Goal: Task Accomplishment & Management: Manage account settings

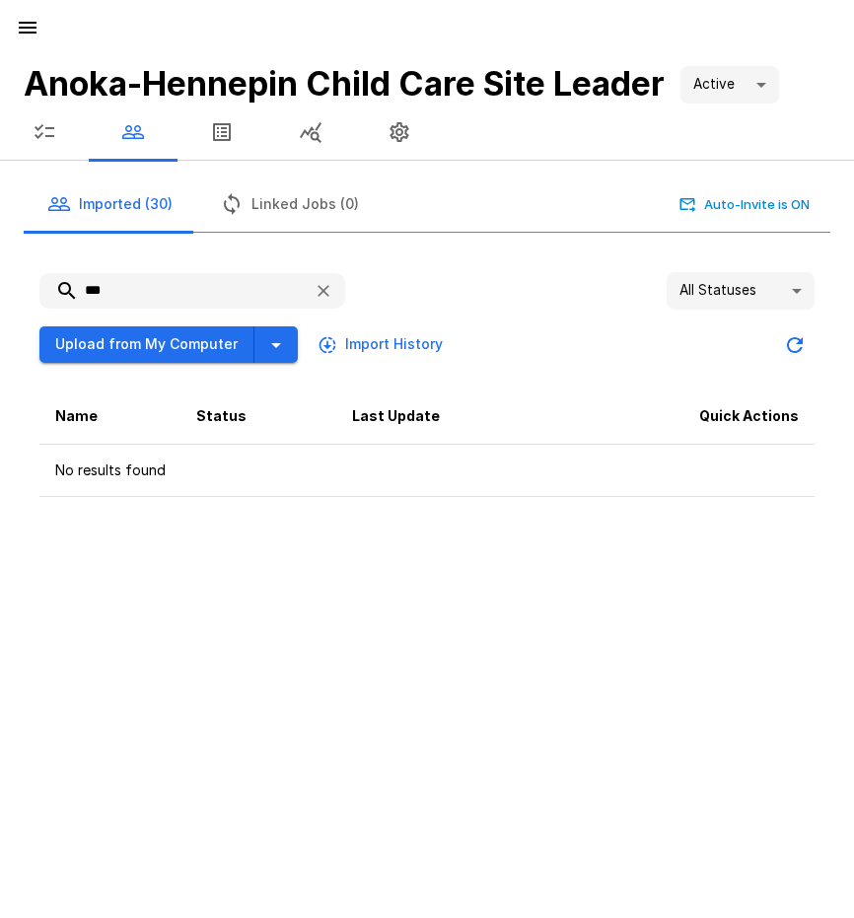
click at [24, 14] on button "button" at bounding box center [27, 27] width 39 height 39
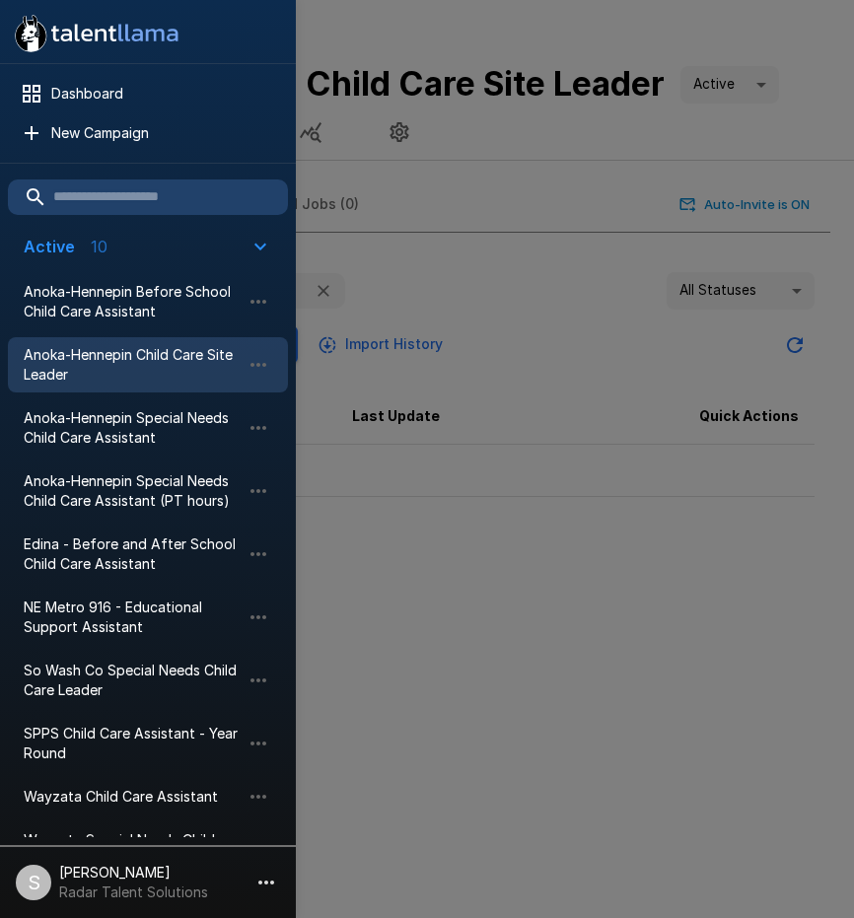
click at [97, 522] on li "Edina - Before and After School Child Care Assistant" at bounding box center [148, 553] width 280 height 63
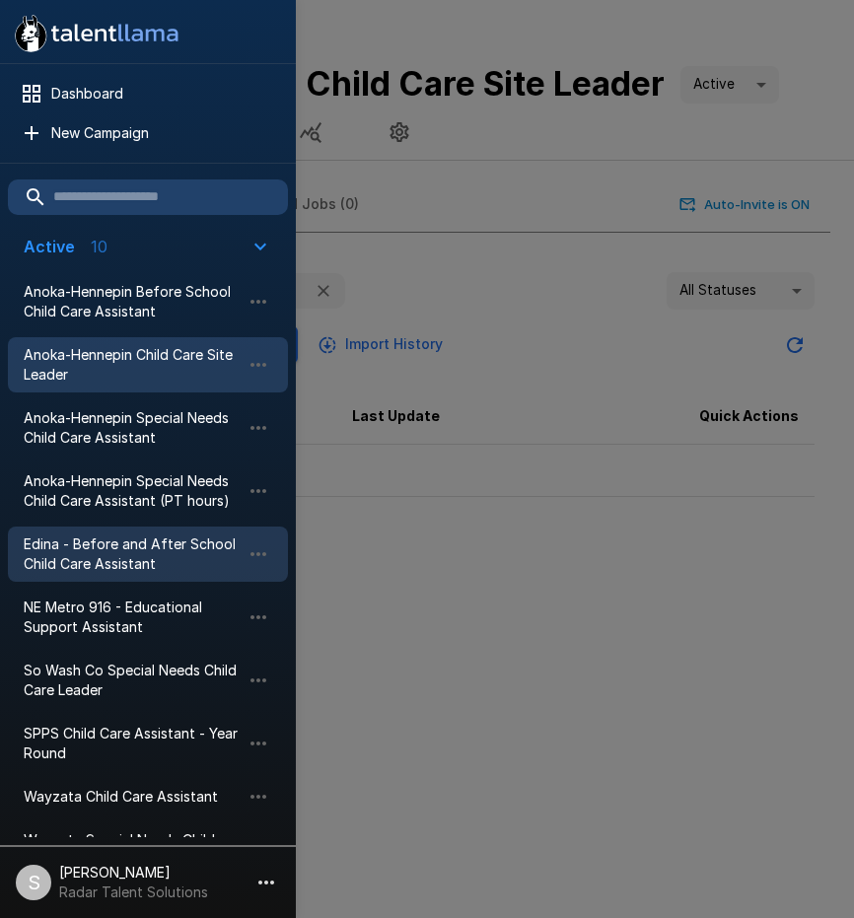
click at [87, 545] on span "Edina - Before and After School Child Care Assistant" at bounding box center [132, 553] width 217 height 39
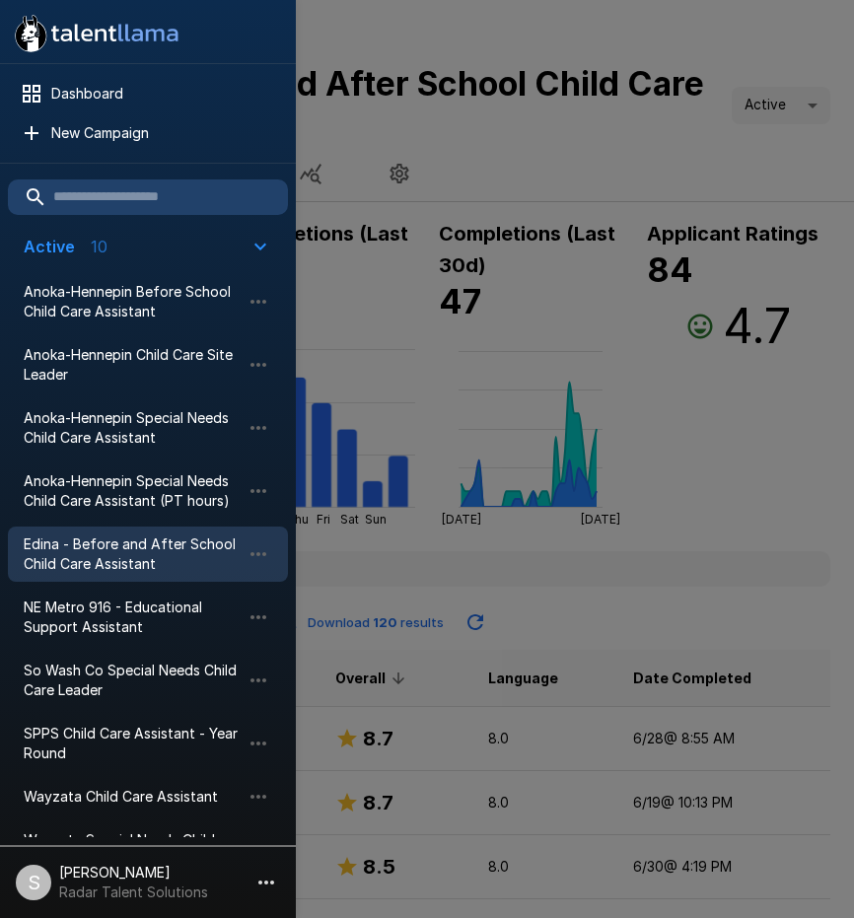
click at [667, 130] on div at bounding box center [427, 459] width 854 height 918
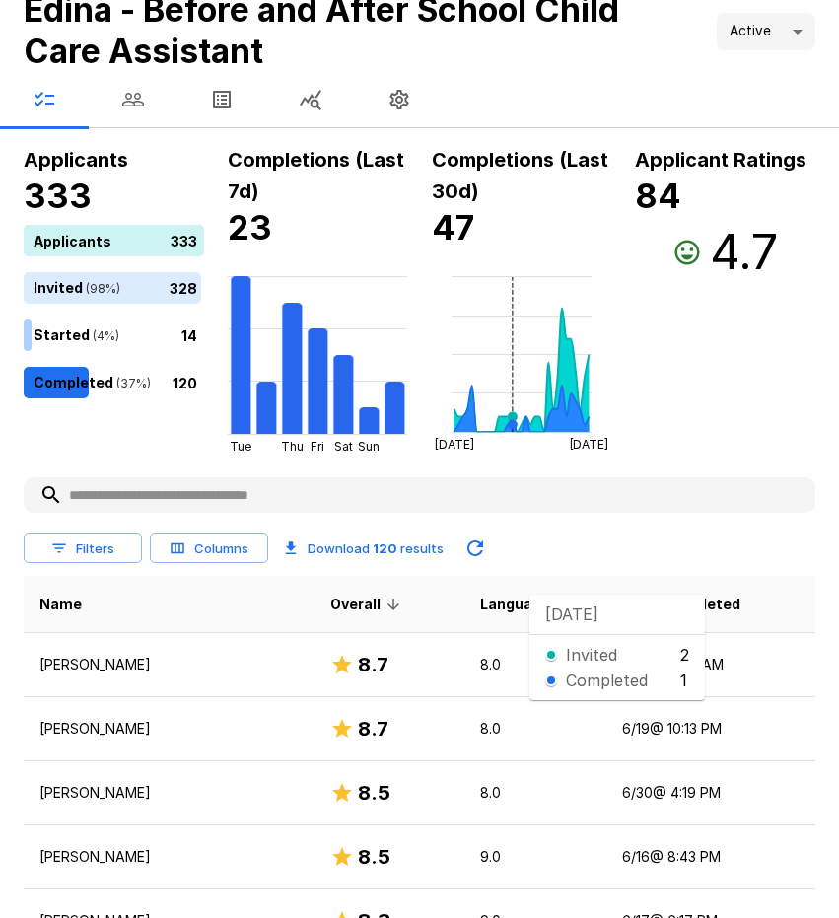
scroll to position [394, 0]
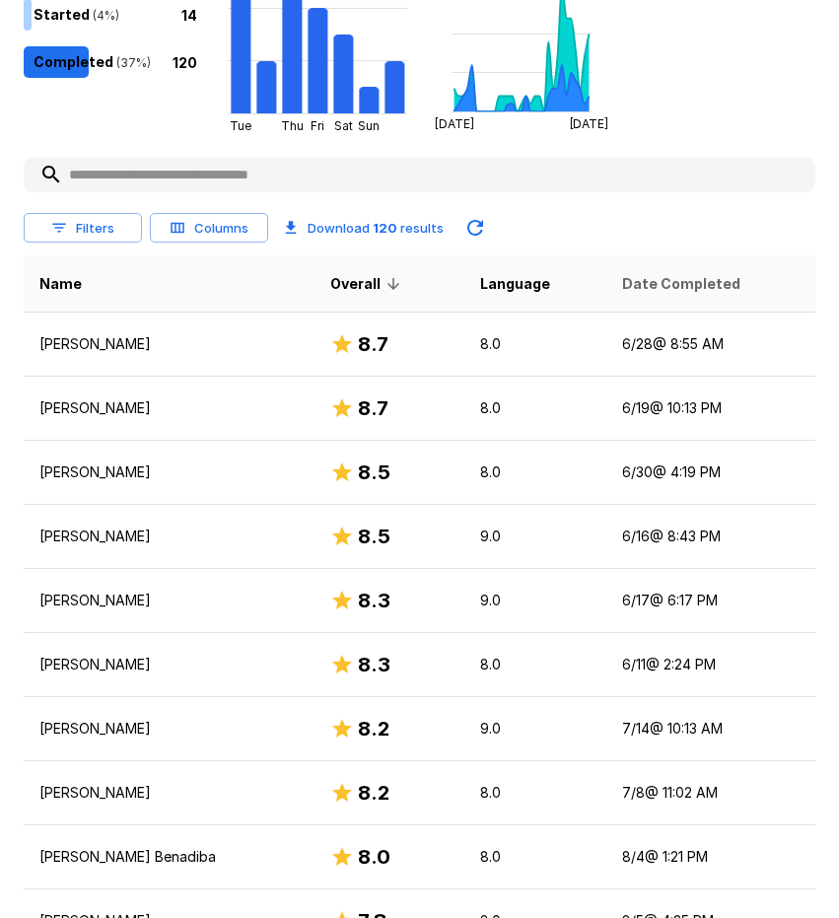
click at [688, 276] on span "Date Completed" at bounding box center [681, 284] width 118 height 24
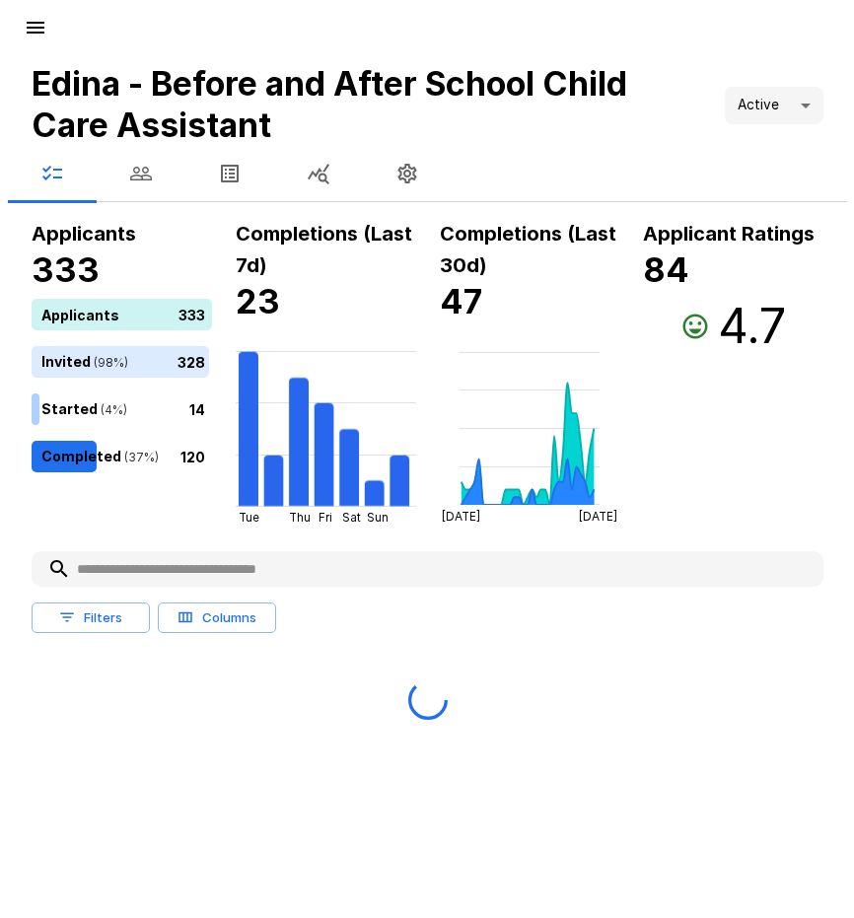
scroll to position [0, 0]
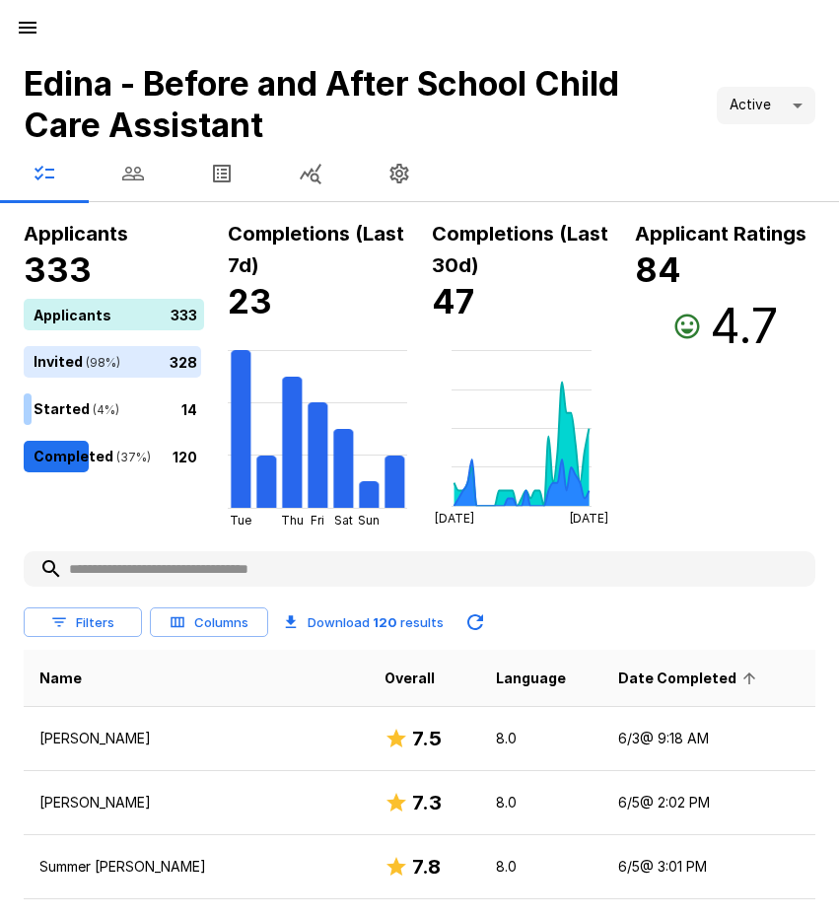
click at [660, 670] on span "Date Completed" at bounding box center [690, 678] width 144 height 24
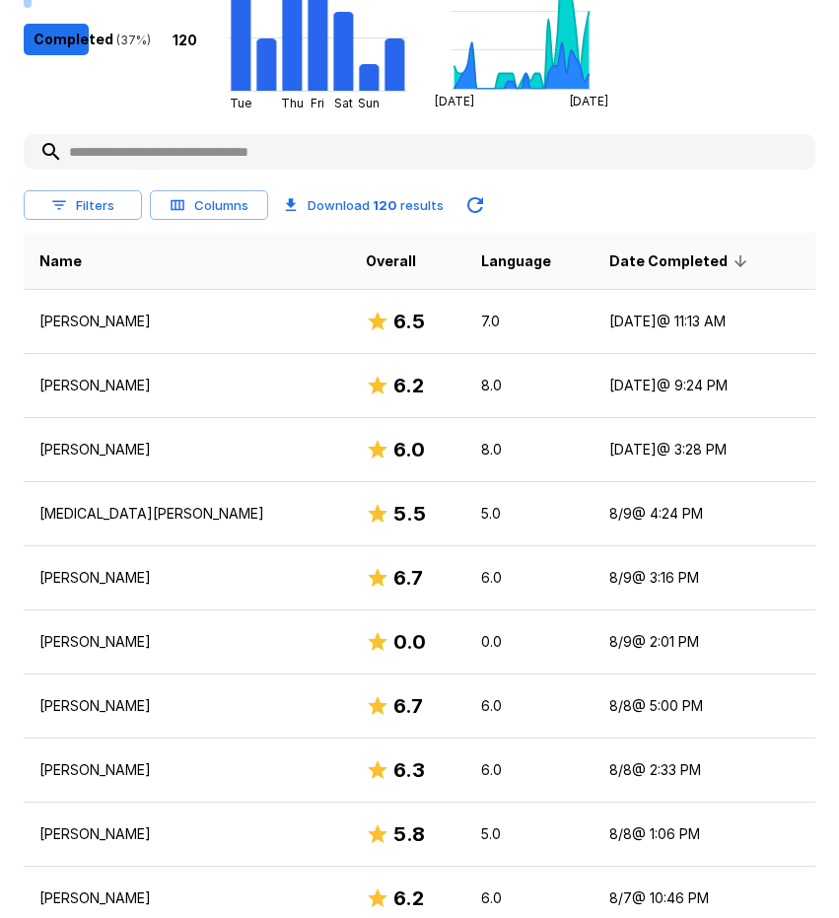
scroll to position [493, 0]
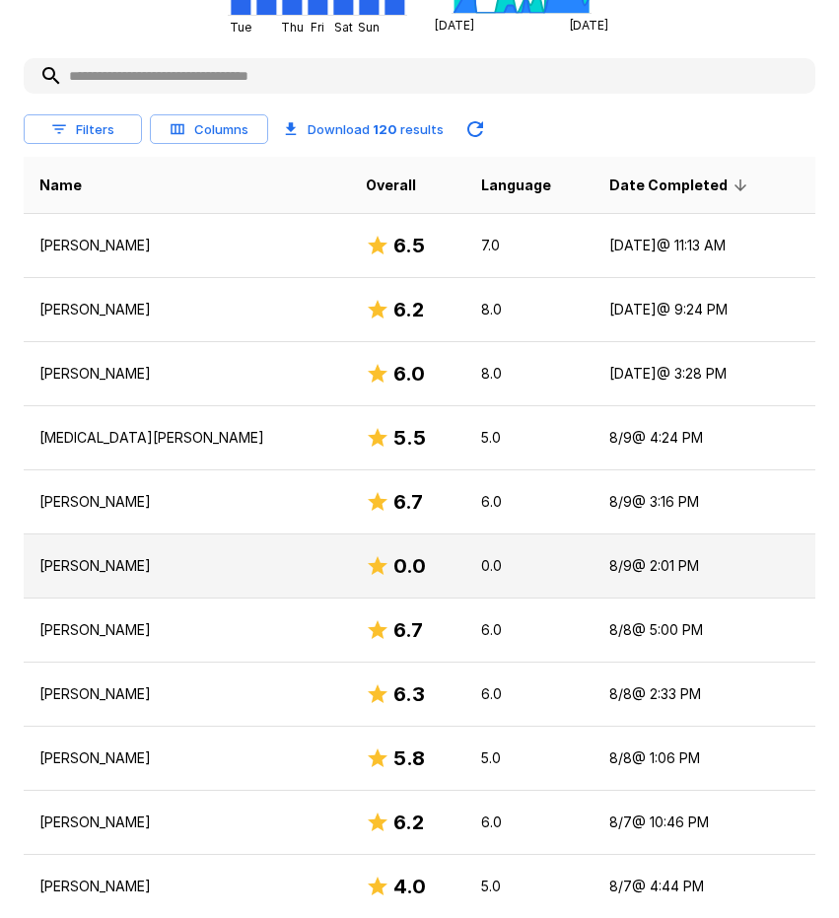
click at [76, 567] on p "[PERSON_NAME]" at bounding box center [186, 566] width 295 height 20
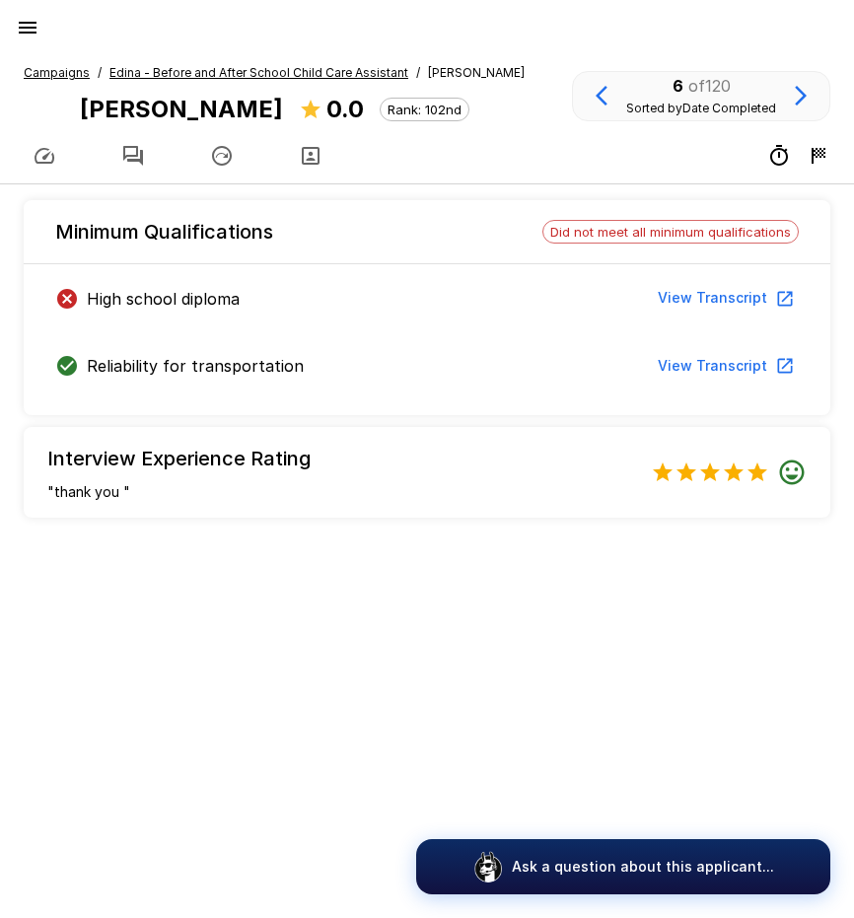
click at [139, 69] on u "Edina - Before and After School Child Care Assistant" at bounding box center [258, 72] width 299 height 15
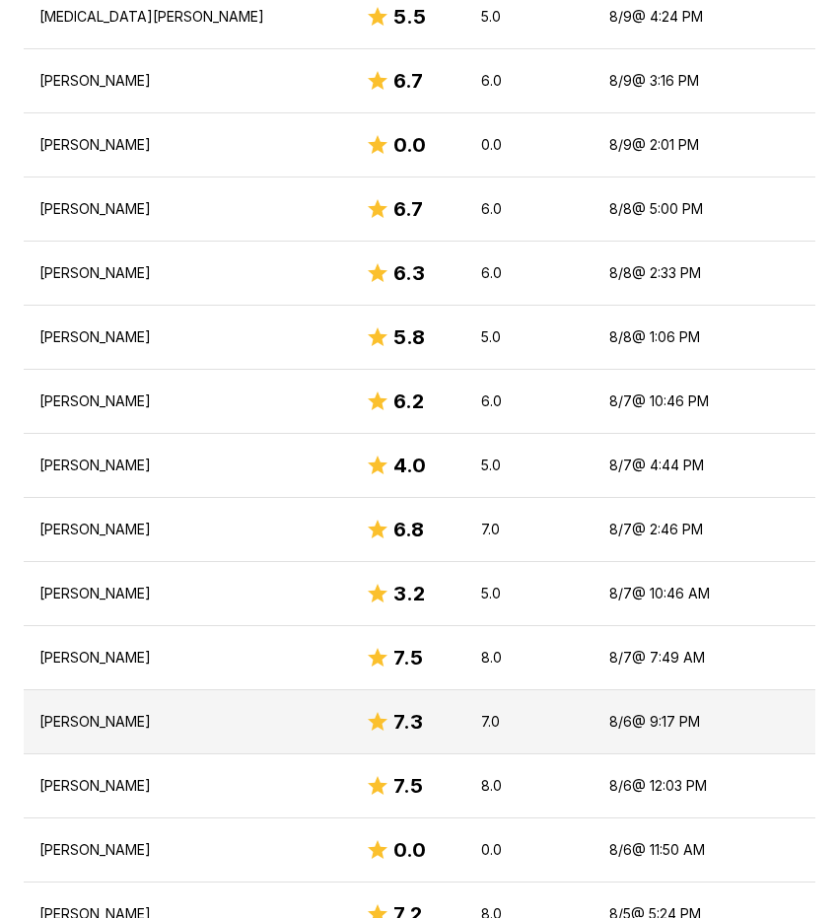
scroll to position [789, 0]
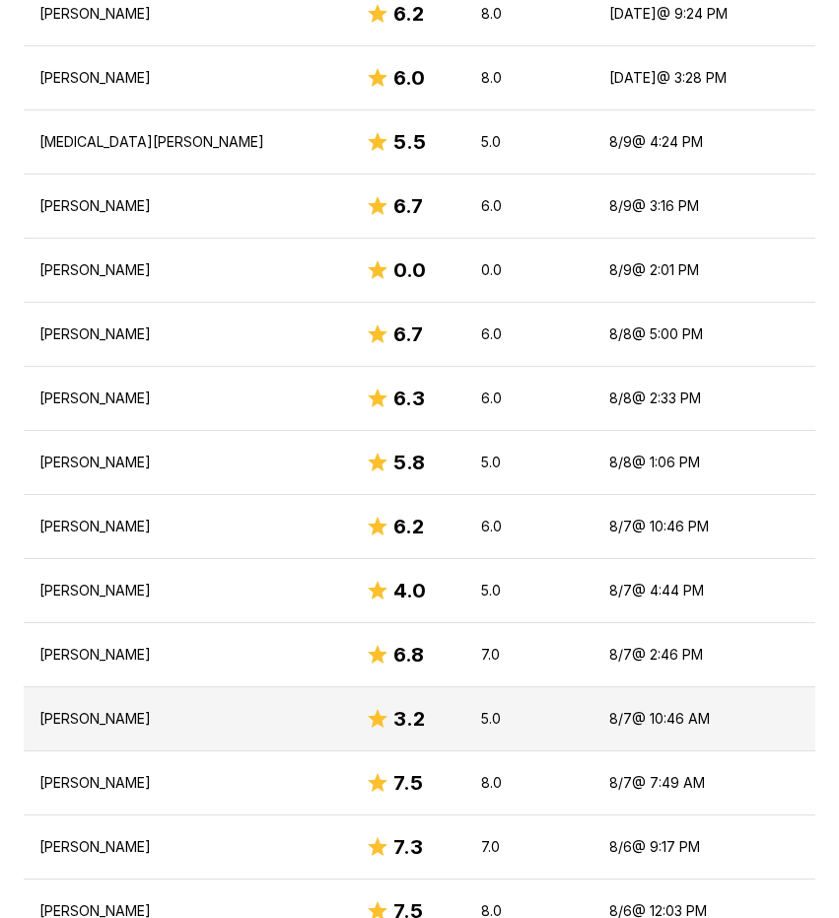
click at [134, 717] on p "[PERSON_NAME]" at bounding box center [186, 719] width 295 height 20
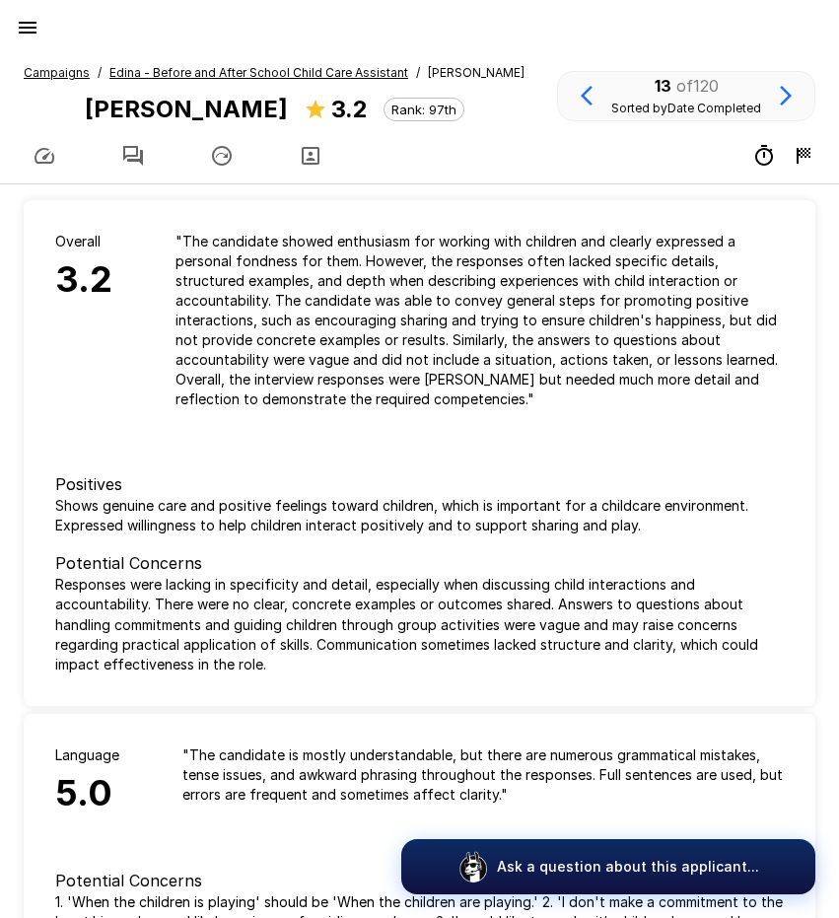
click at [123, 147] on icon "button" at bounding box center [133, 156] width 24 height 24
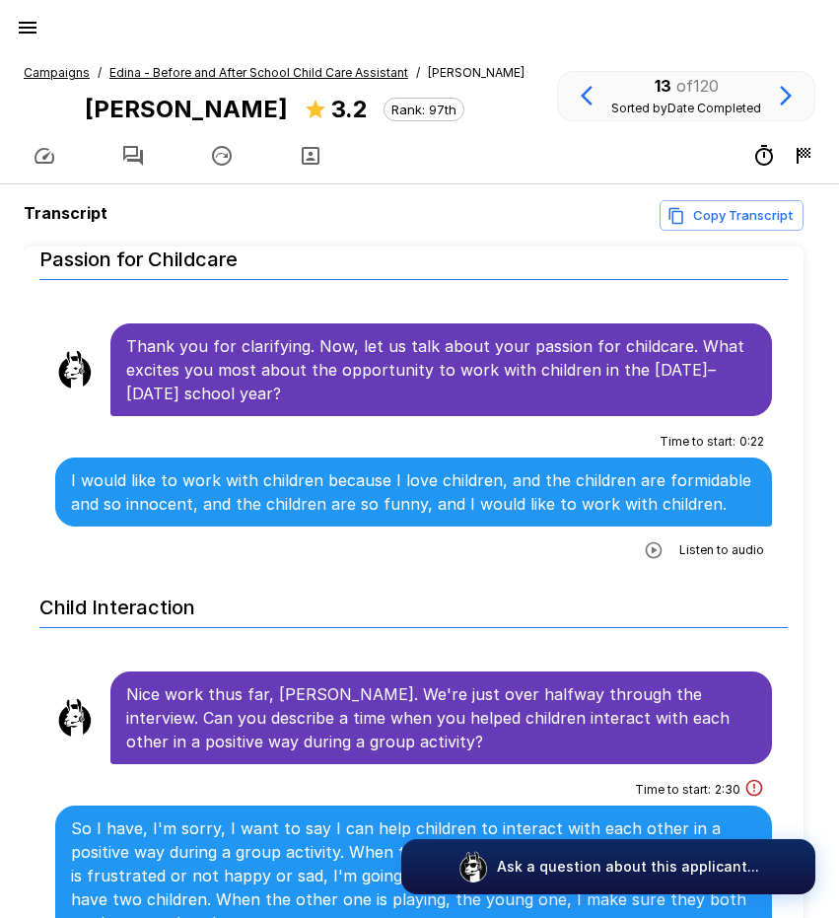
scroll to position [1479, 0]
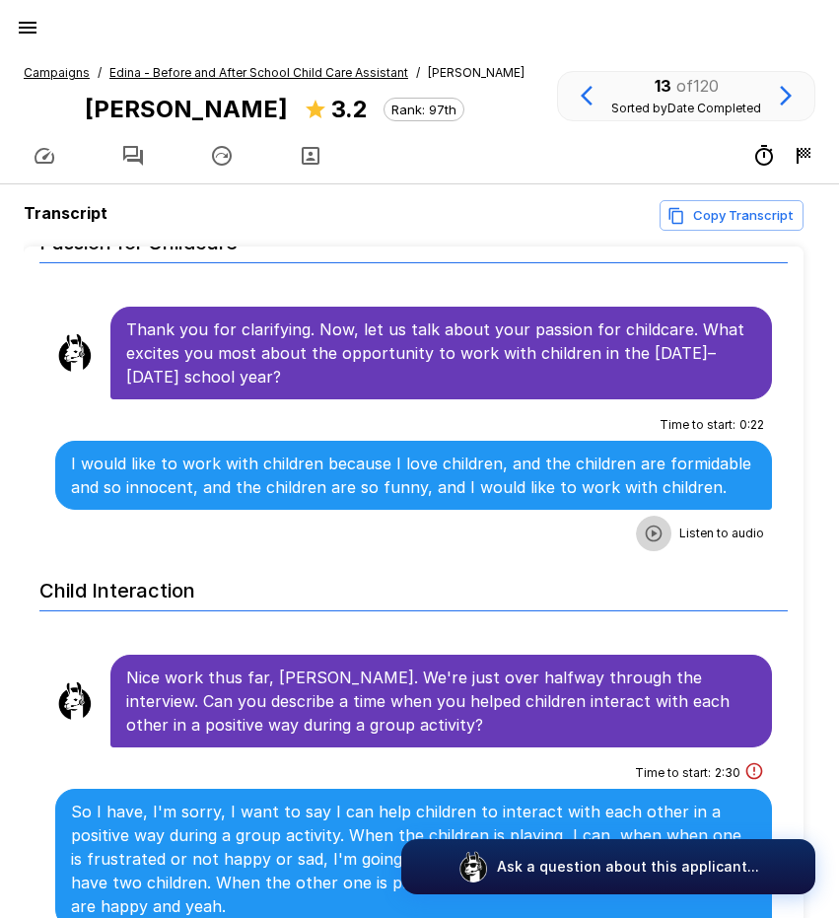
click at [644, 523] on icon "button" at bounding box center [654, 533] width 20 height 20
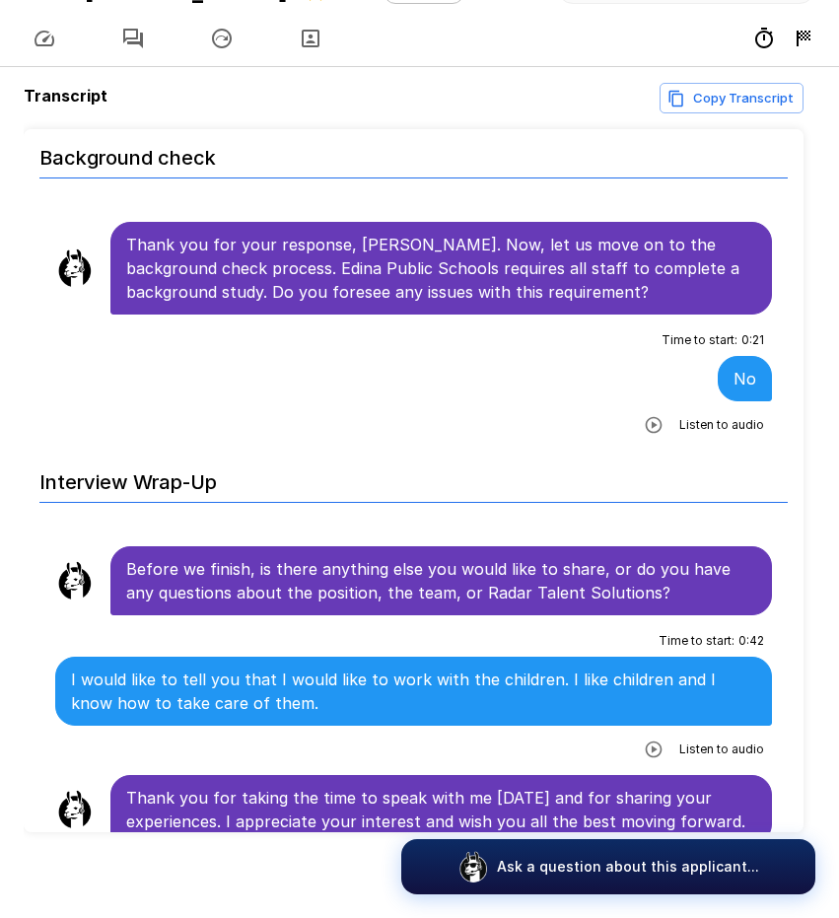
scroll to position [126, 0]
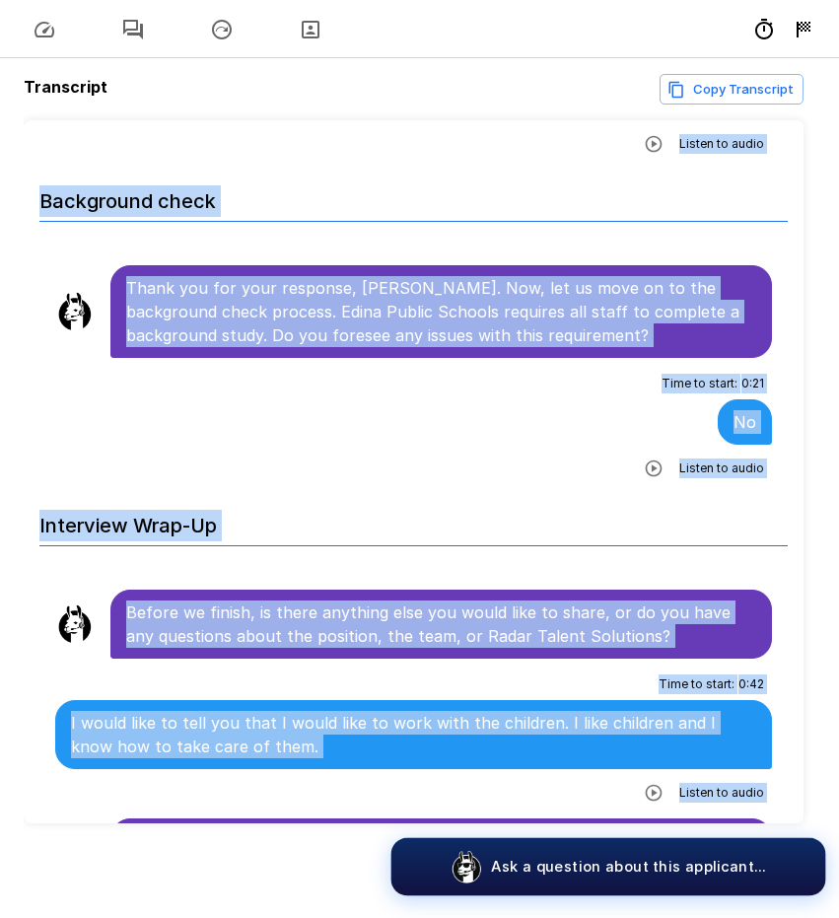
scroll to position [4004, 0]
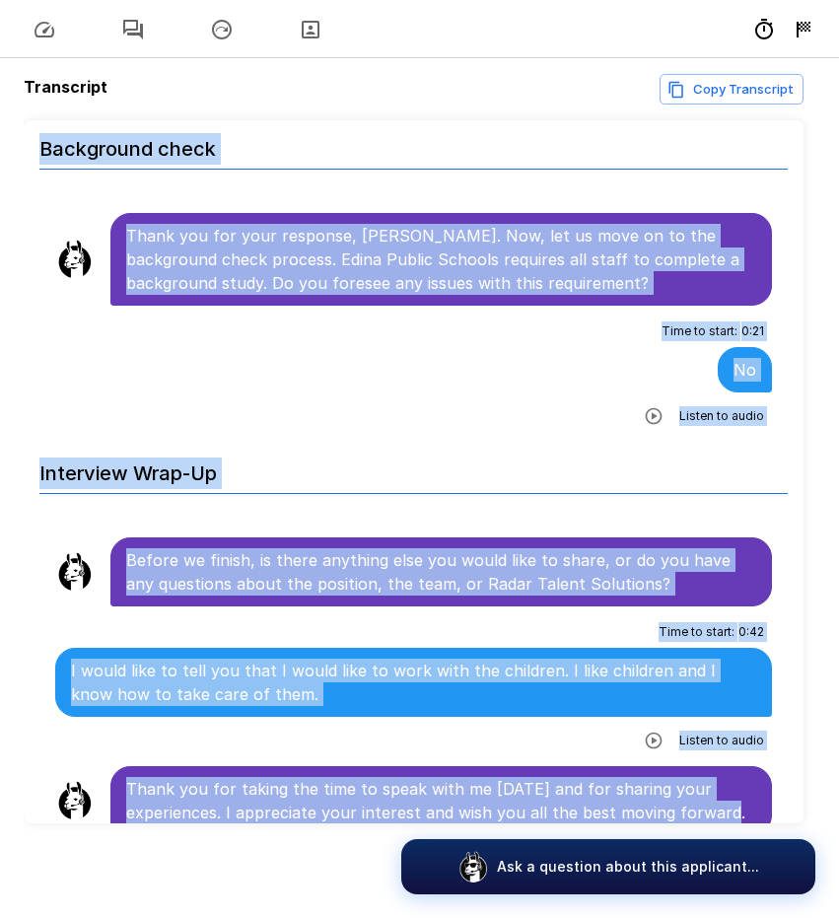
drag, startPoint x: 127, startPoint y: 246, endPoint x: 733, endPoint y: 785, distance: 810.6
copy ul "For help and tips, click the question bubble at the bottom of the screen. Would…"
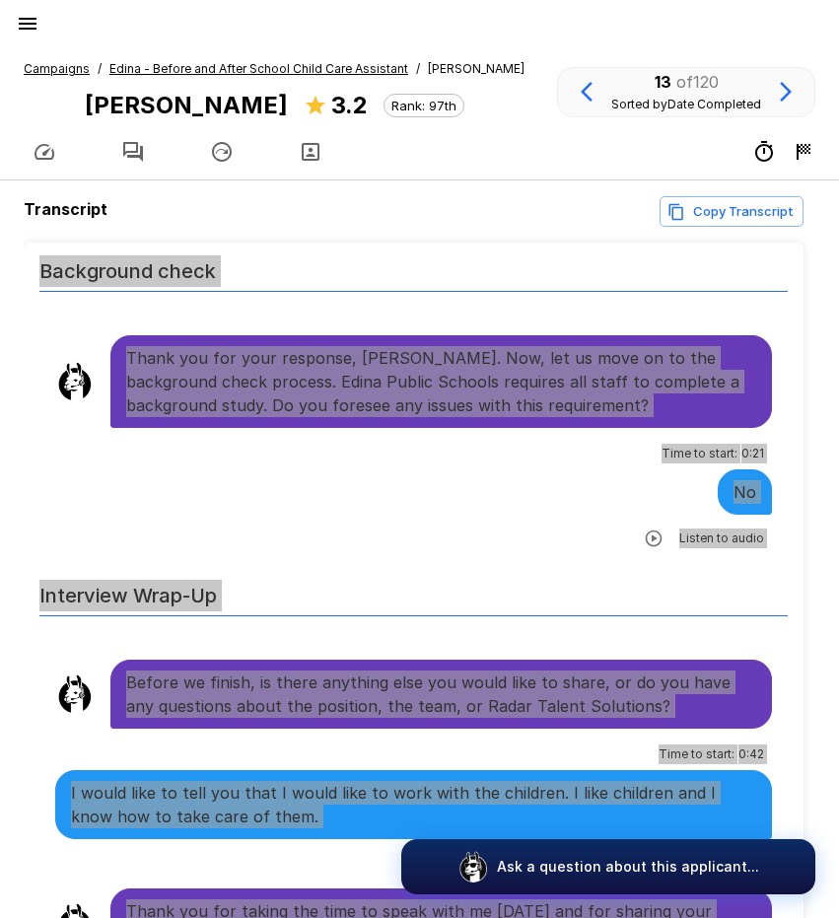
scroll to position [0, 0]
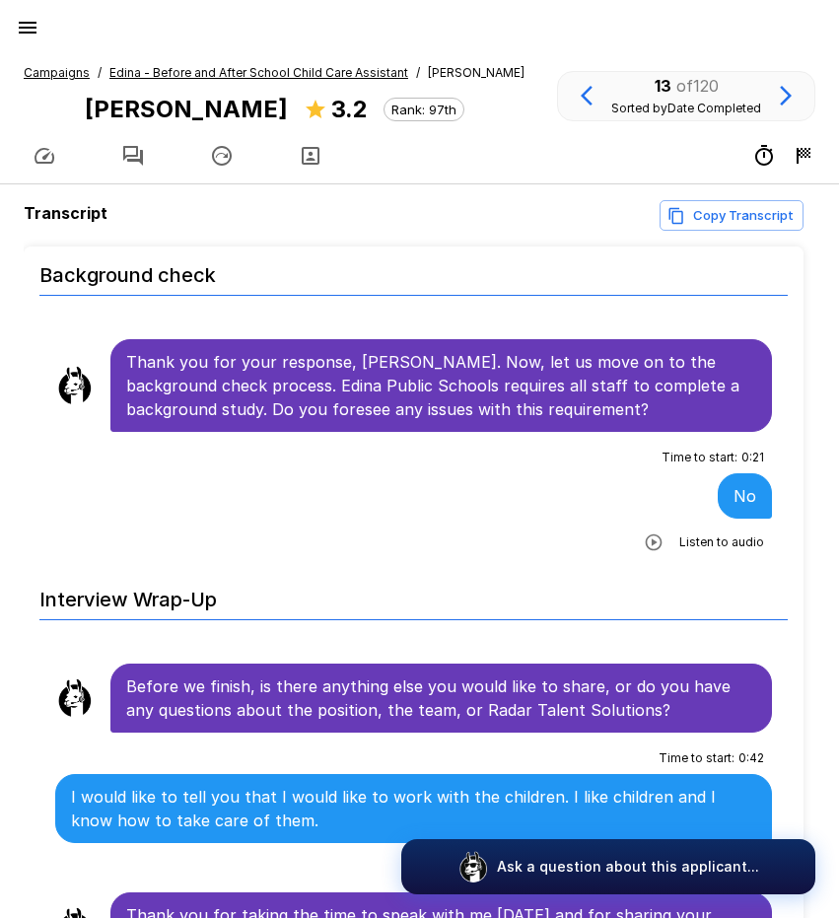
click at [276, 72] on u "Edina - Before and After School Child Care Assistant" at bounding box center [258, 72] width 299 height 15
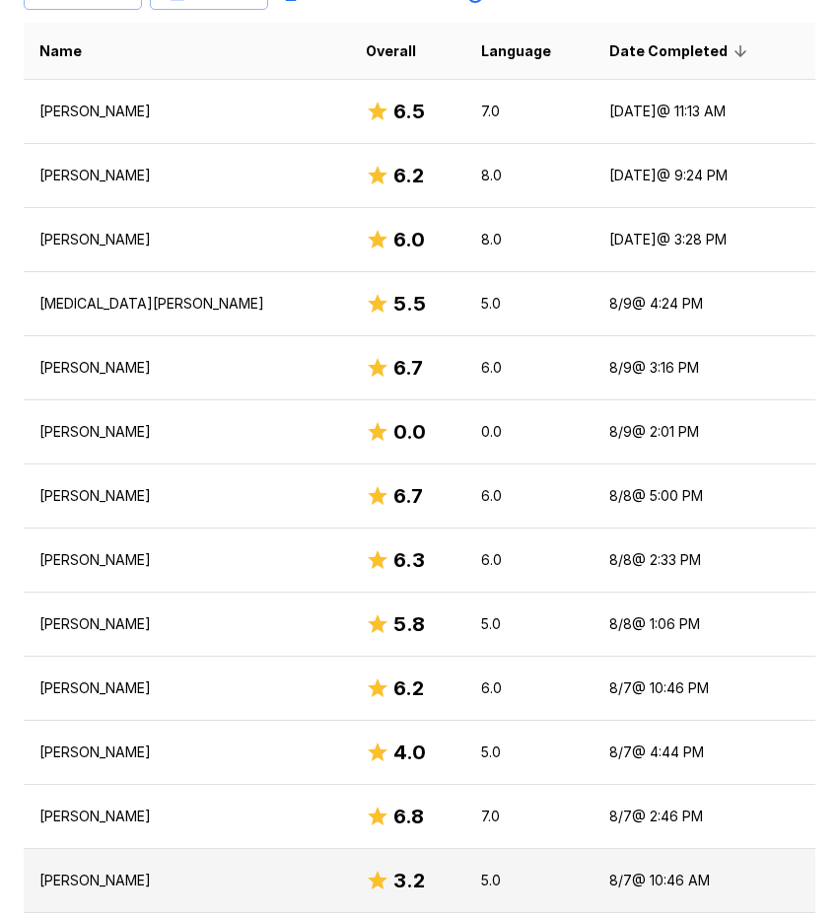
scroll to position [690, 0]
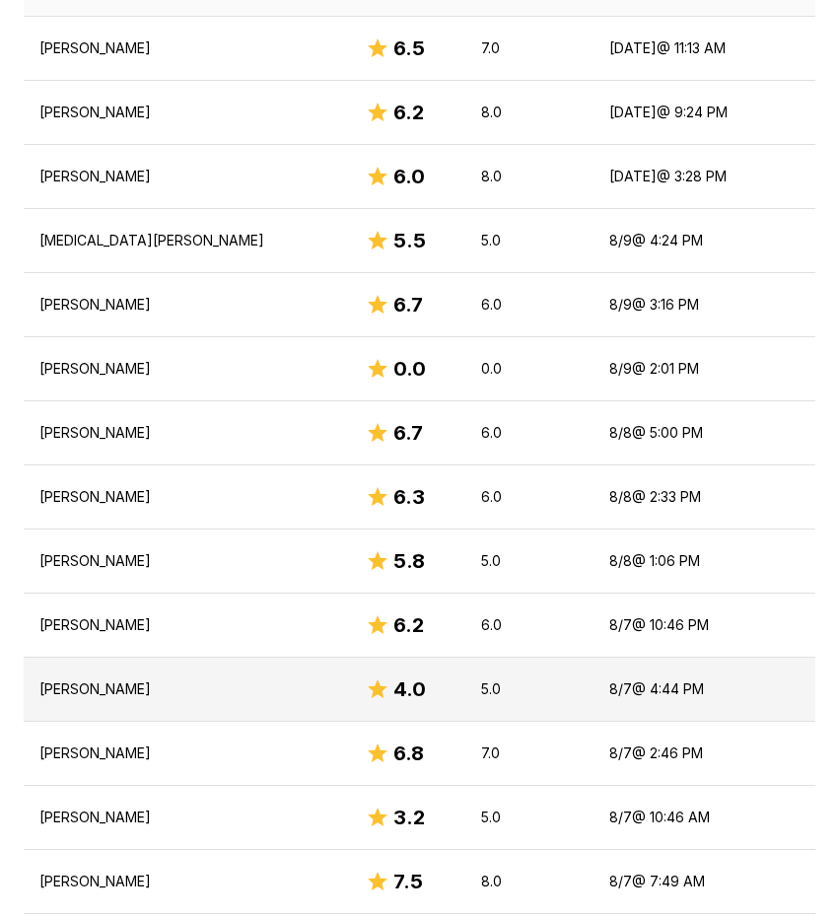
click at [60, 685] on p "[PERSON_NAME]" at bounding box center [186, 689] width 295 height 20
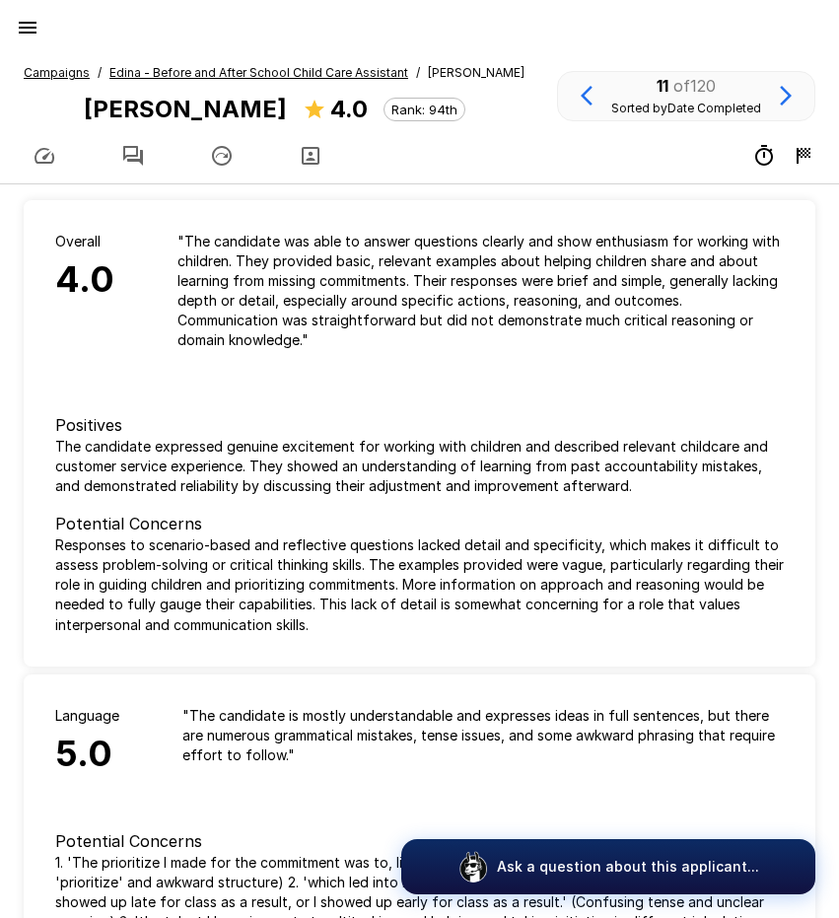
click at [126, 149] on icon "button" at bounding box center [133, 156] width 24 height 24
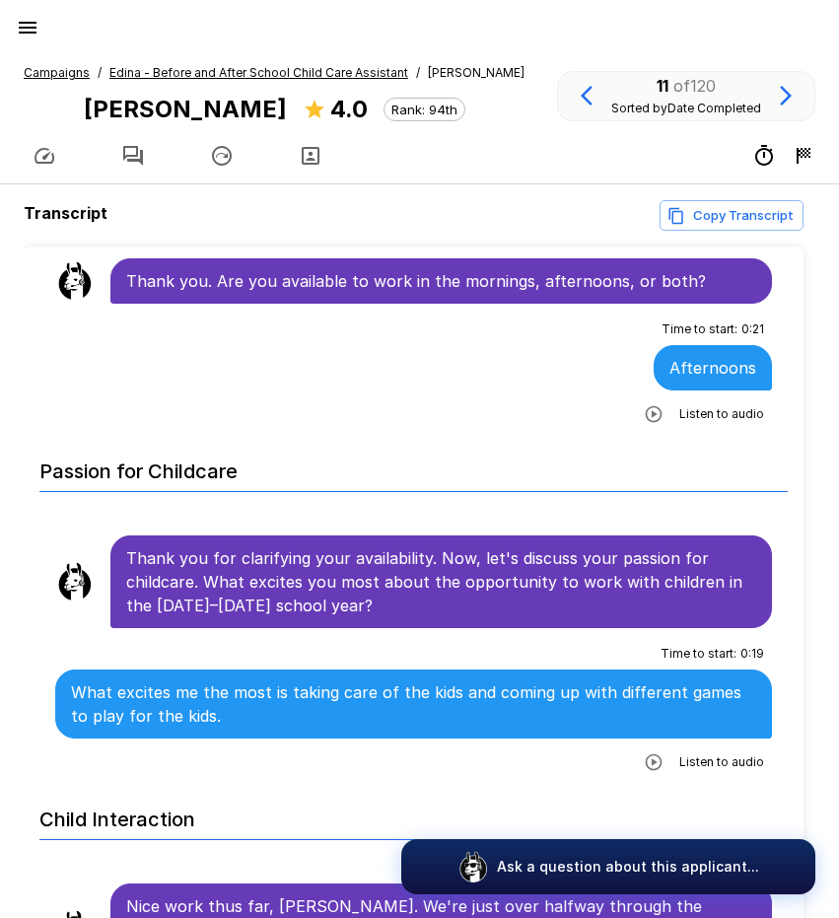
scroll to position [1281, 0]
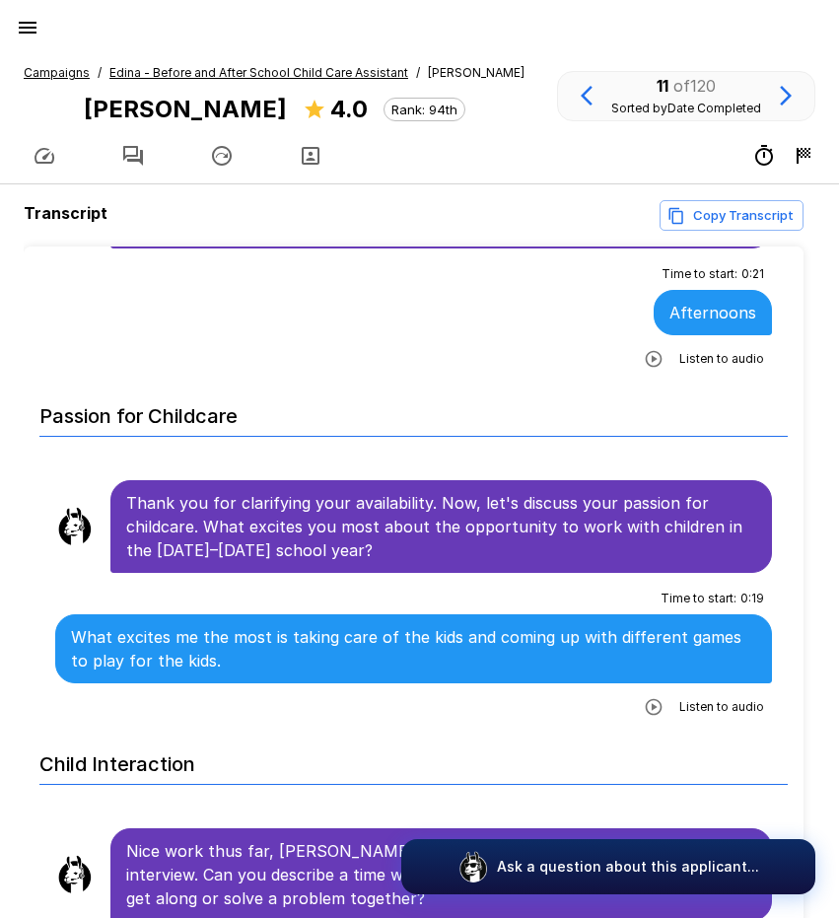
click at [650, 699] on icon "button" at bounding box center [654, 707] width 17 height 17
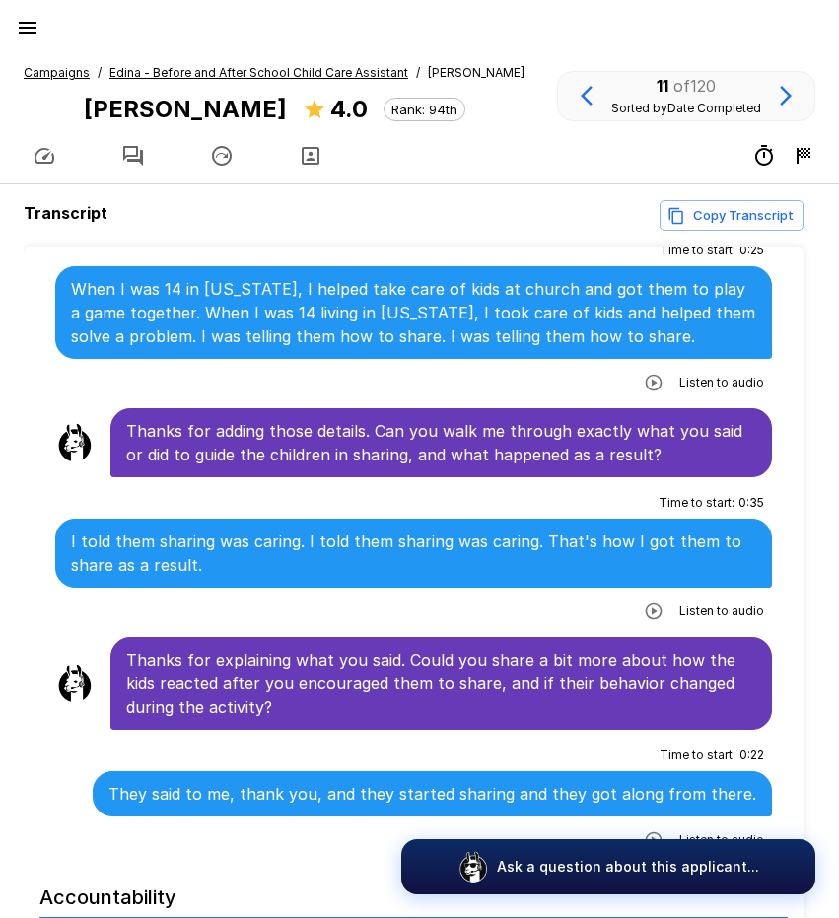
scroll to position [2267, 0]
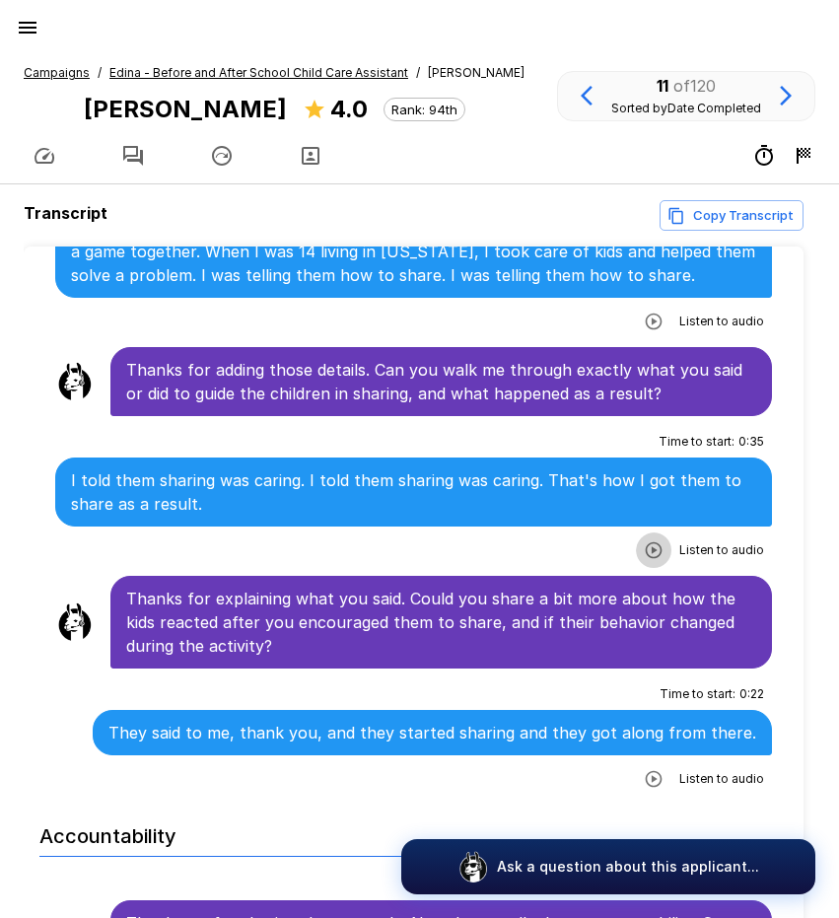
click at [644, 540] on icon "button" at bounding box center [654, 550] width 20 height 20
click at [644, 769] on icon "button" at bounding box center [654, 779] width 20 height 20
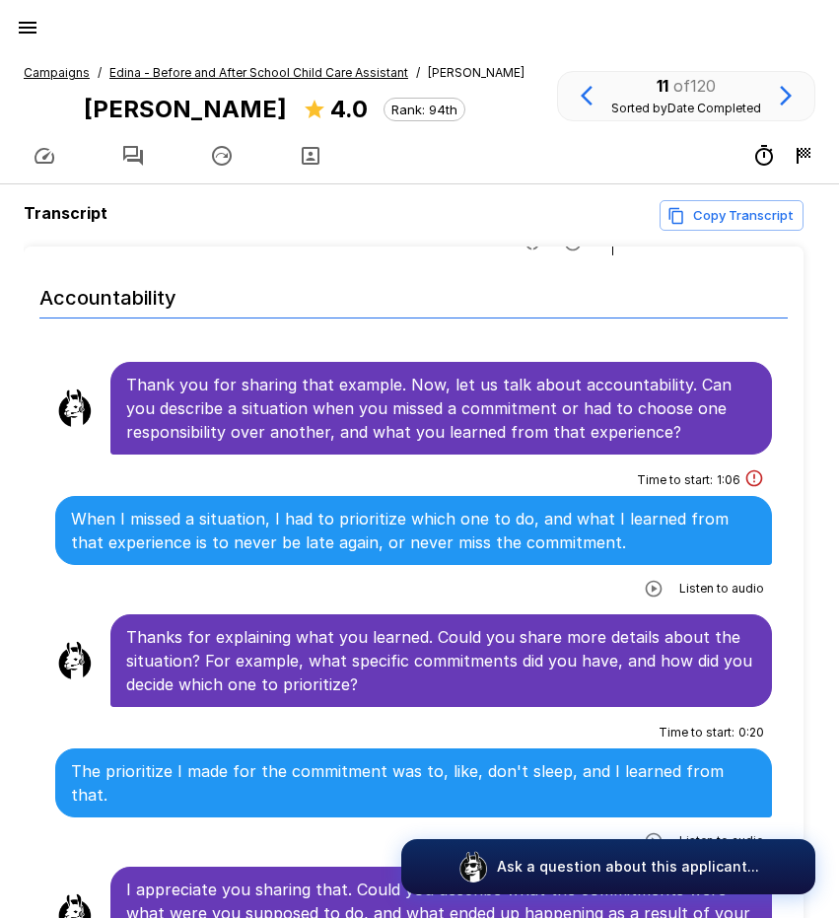
scroll to position [2859, 0]
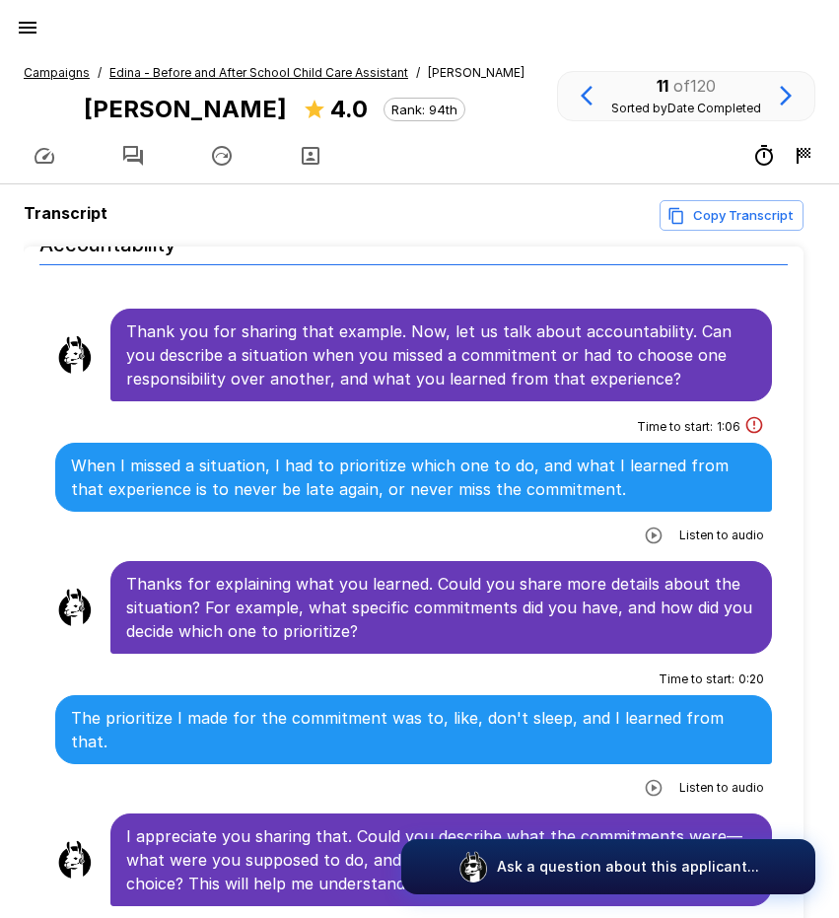
click at [646, 780] on icon "button" at bounding box center [654, 788] width 17 height 17
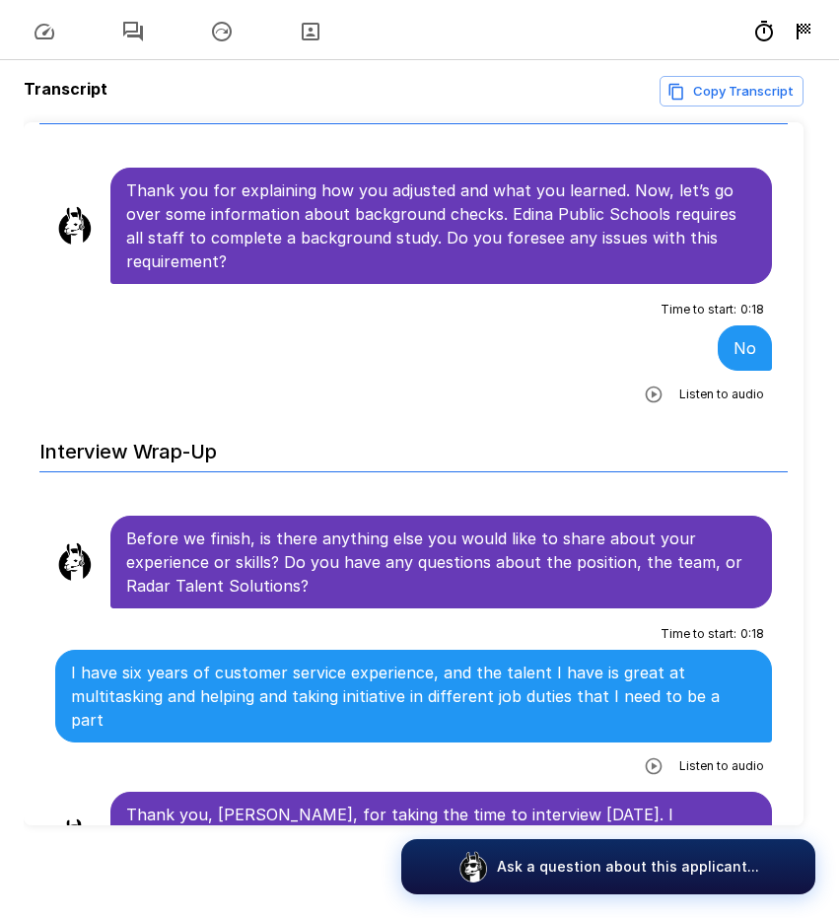
scroll to position [126, 0]
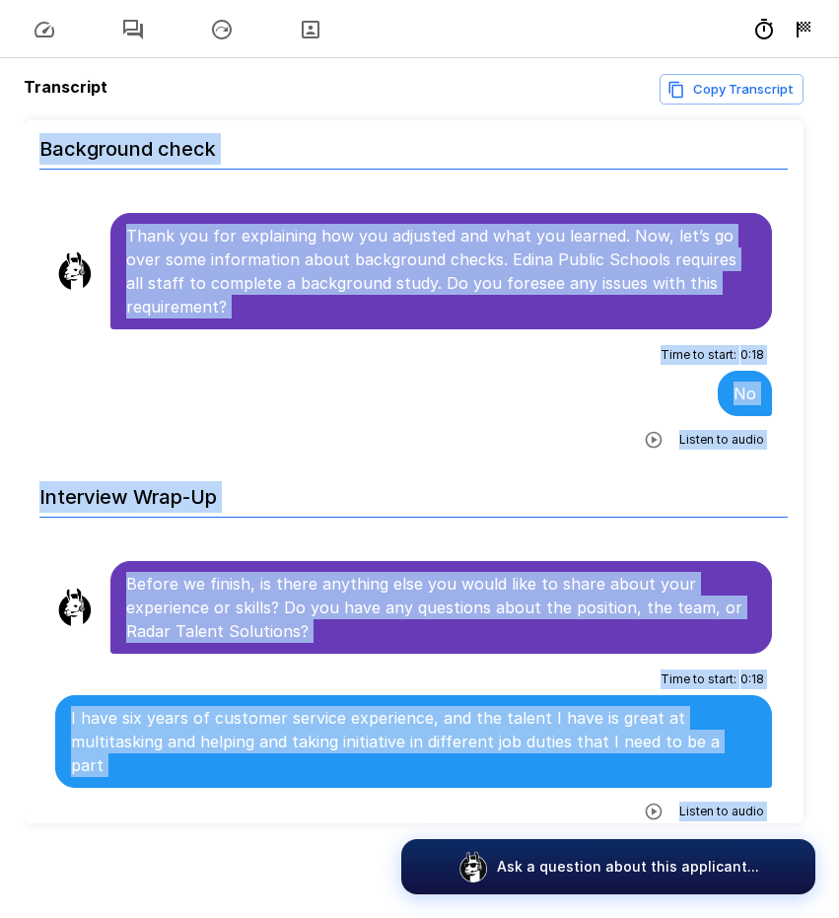
scroll to position [4004, 0]
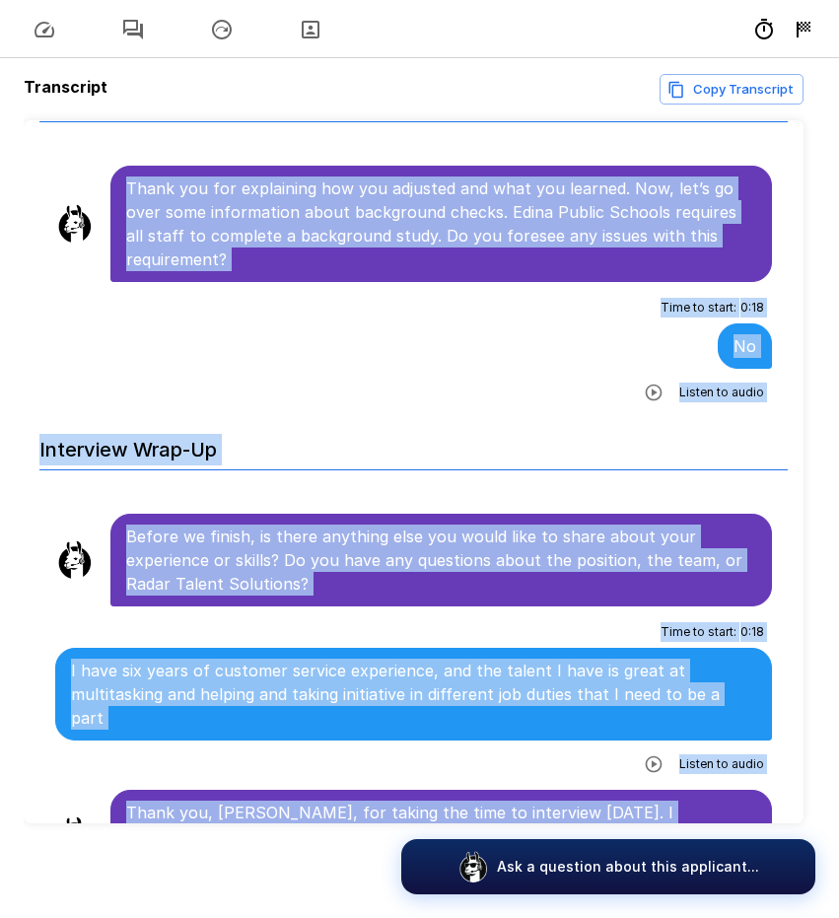
drag, startPoint x: 125, startPoint y: 241, endPoint x: 550, endPoint y: 785, distance: 689.5
copy ul "For help and tips, click the question bubble at the bottom of the screen. Is it…"
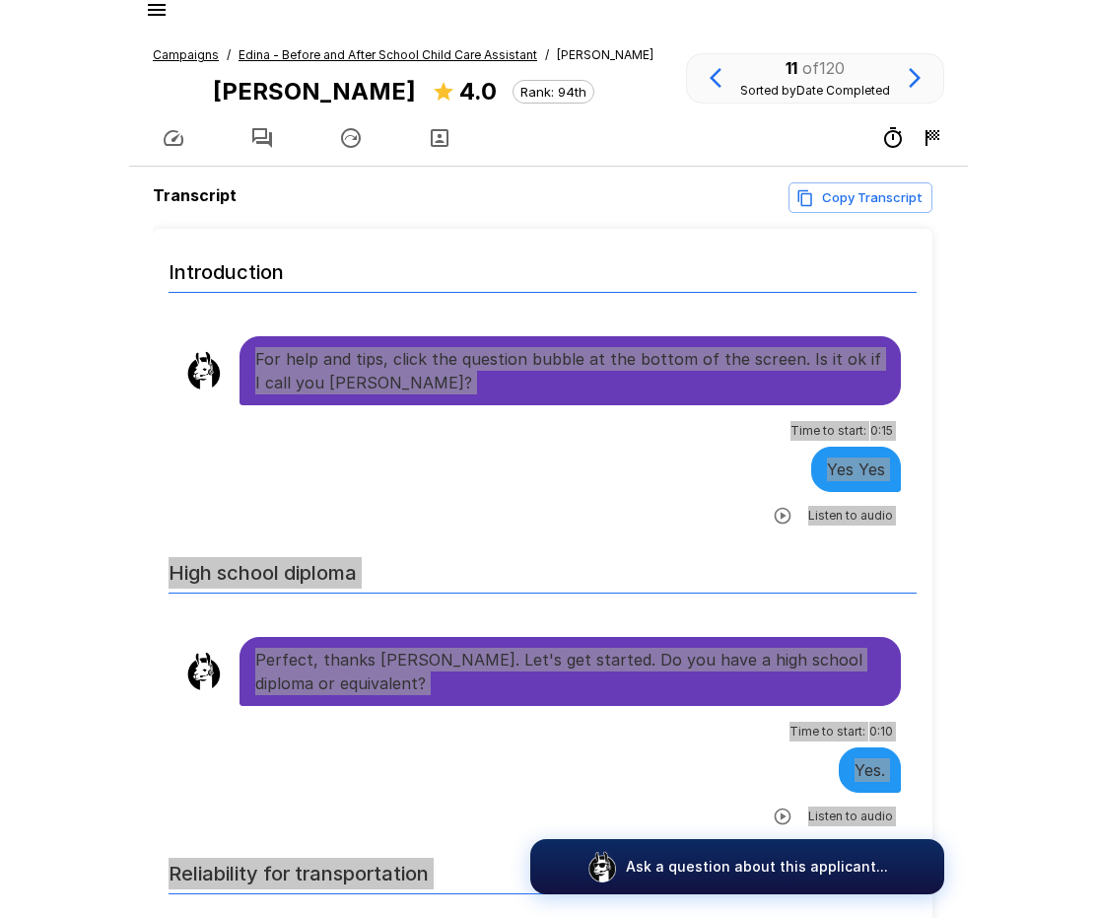
scroll to position [0, 0]
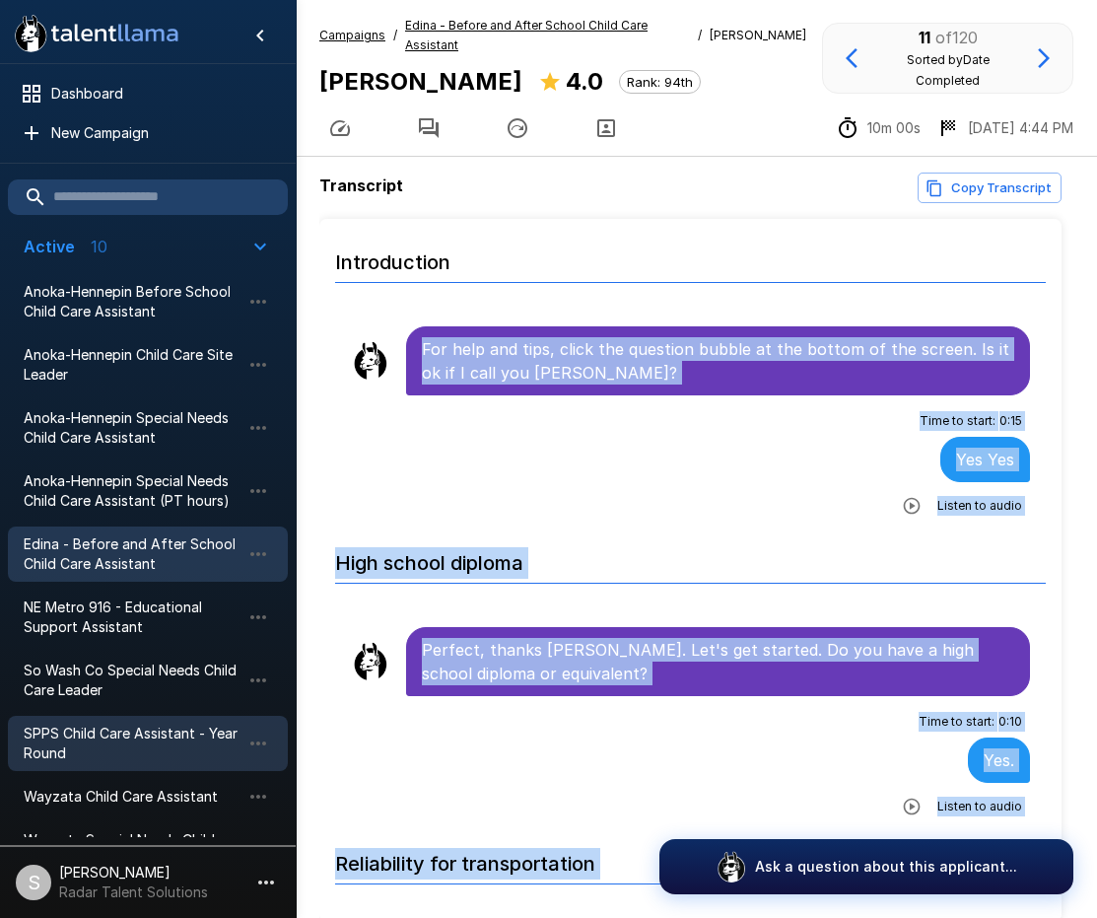
click at [120, 746] on span "SPPS Child Care Assistant - Year Round" at bounding box center [132, 742] width 217 height 39
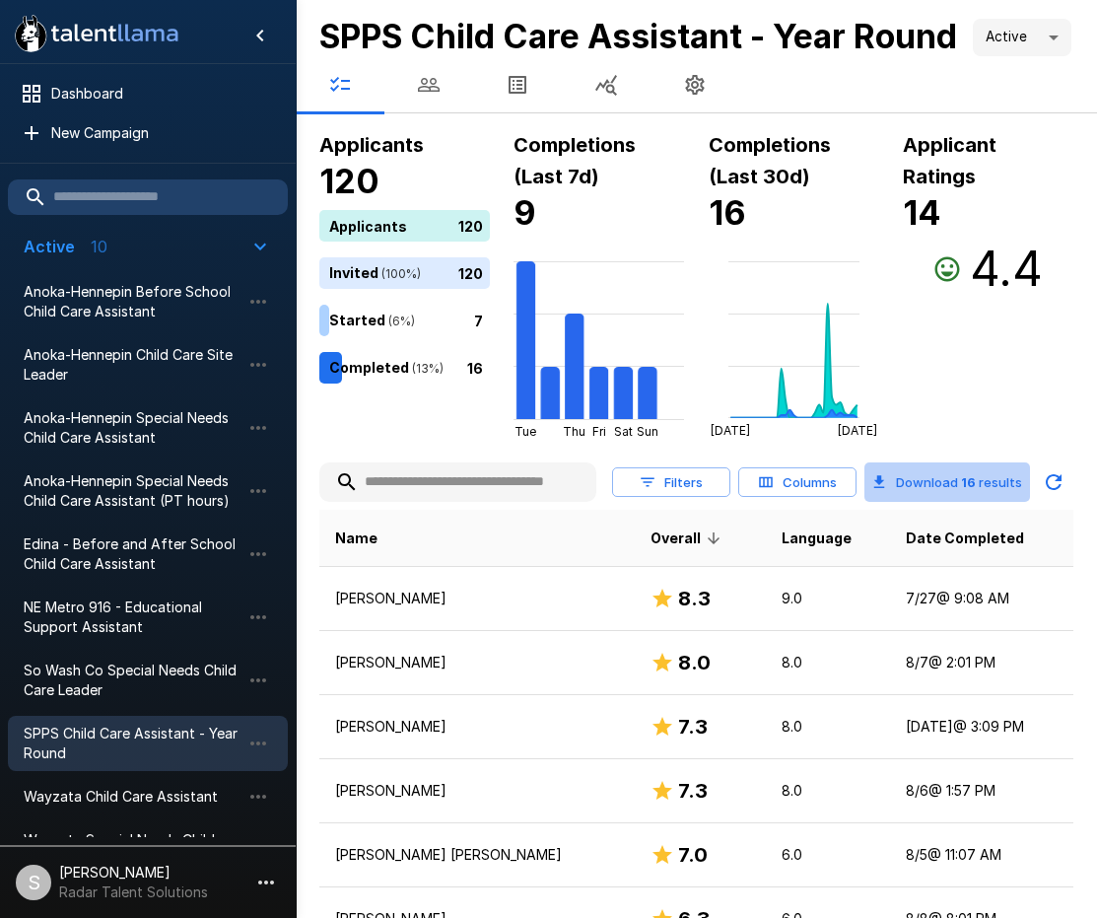
click at [853, 502] on button "Download 16 results" at bounding box center [947, 481] width 166 height 39
click at [853, 550] on span "Date Completed" at bounding box center [965, 538] width 118 height 24
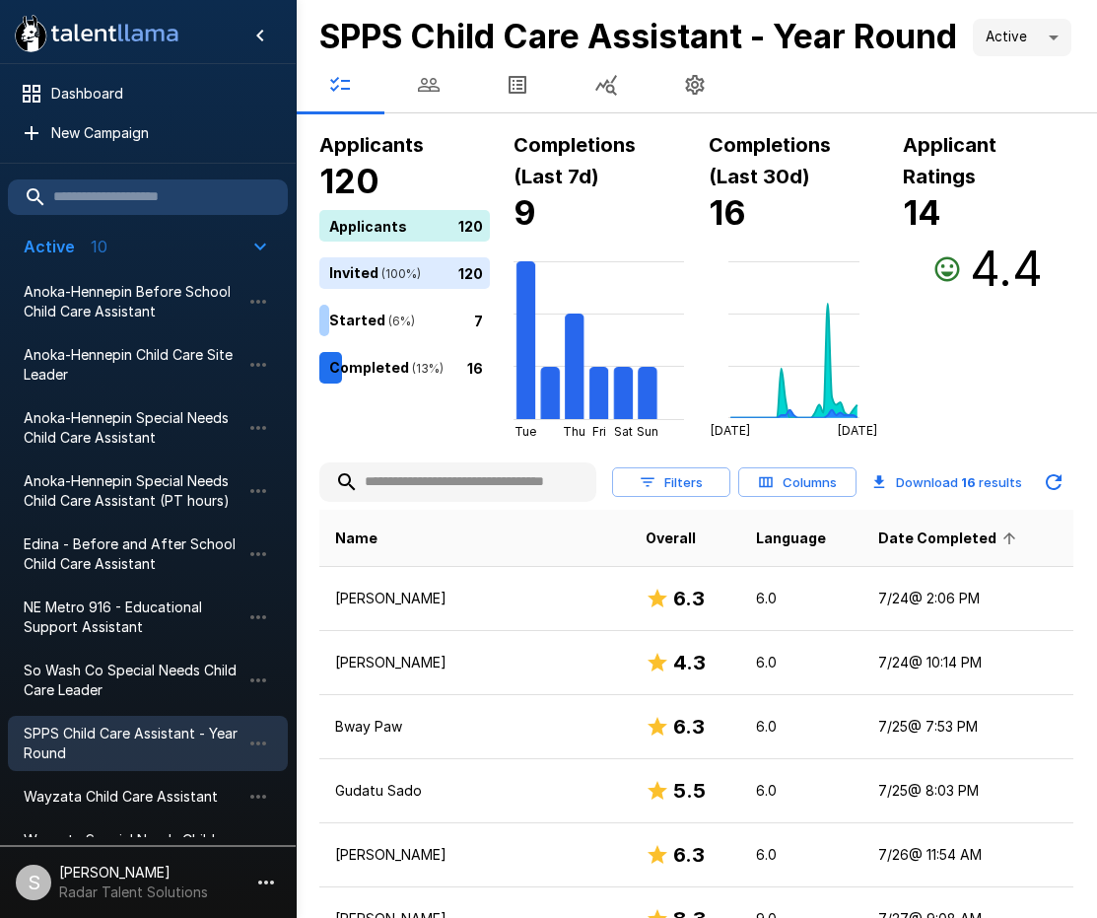
click at [853, 550] on span "Date Completed" at bounding box center [950, 538] width 144 height 24
click at [410, 439] on div "Applicants 120 Applicants 120 Invited ( 100 %) 120 Started ( 6 %) 7 Completed (…" at bounding box center [404, 284] width 171 height 310
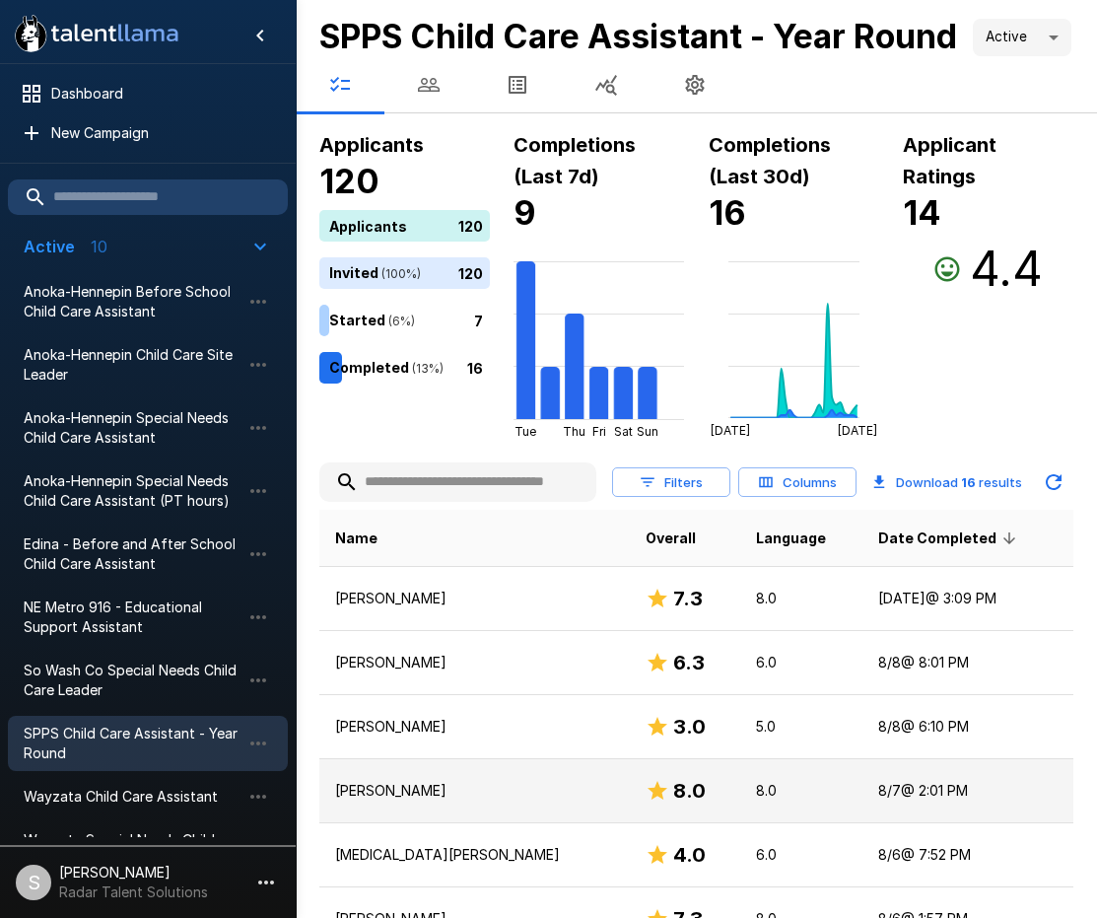
click at [397, 800] on p "[PERSON_NAME]" at bounding box center [474, 791] width 279 height 20
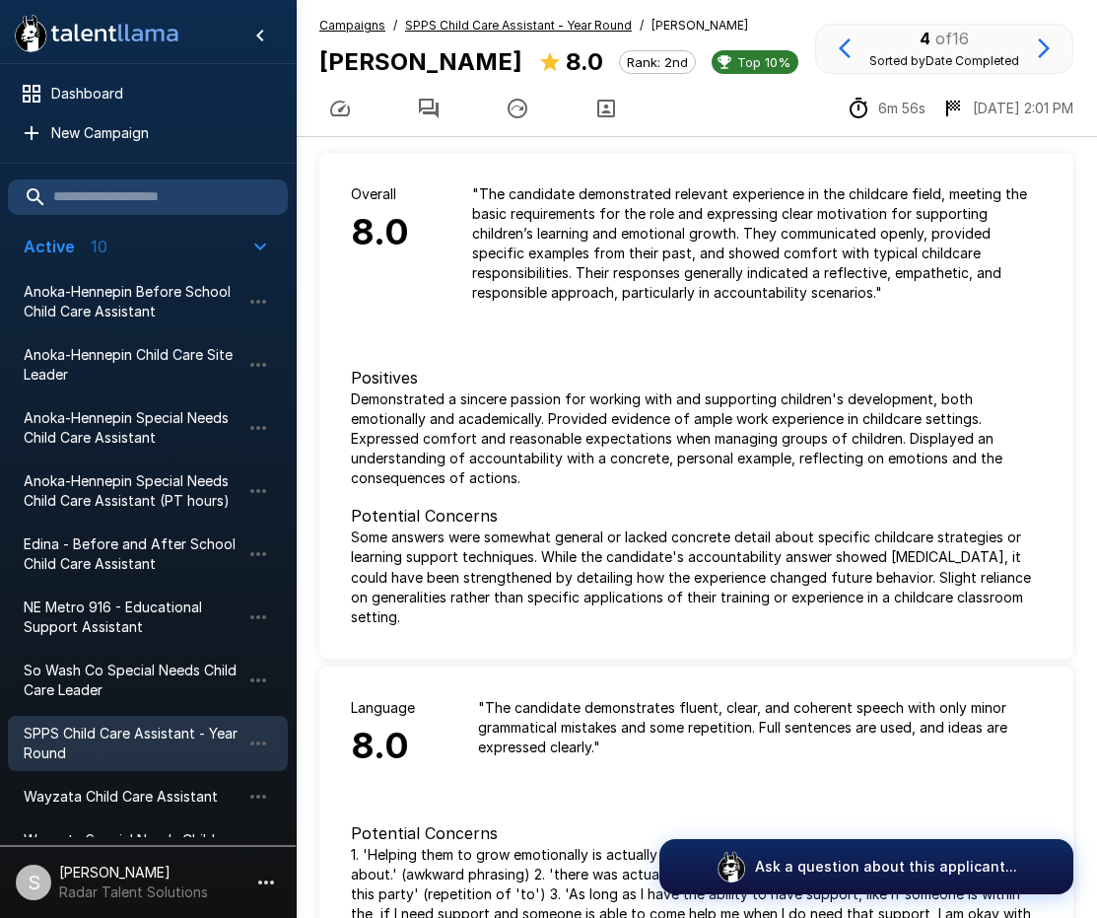
click at [437, 108] on icon "button" at bounding box center [429, 109] width 20 height 20
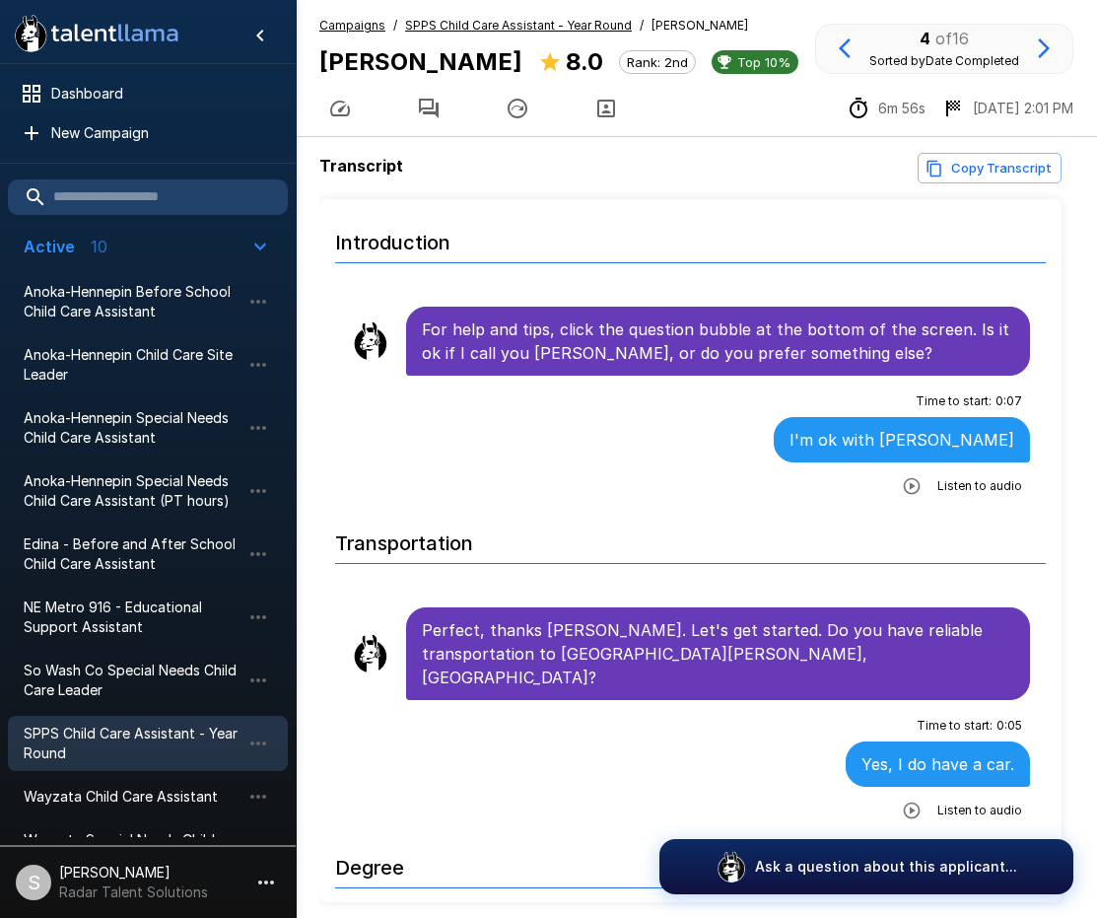
click at [853, 483] on icon "button" at bounding box center [912, 486] width 17 height 17
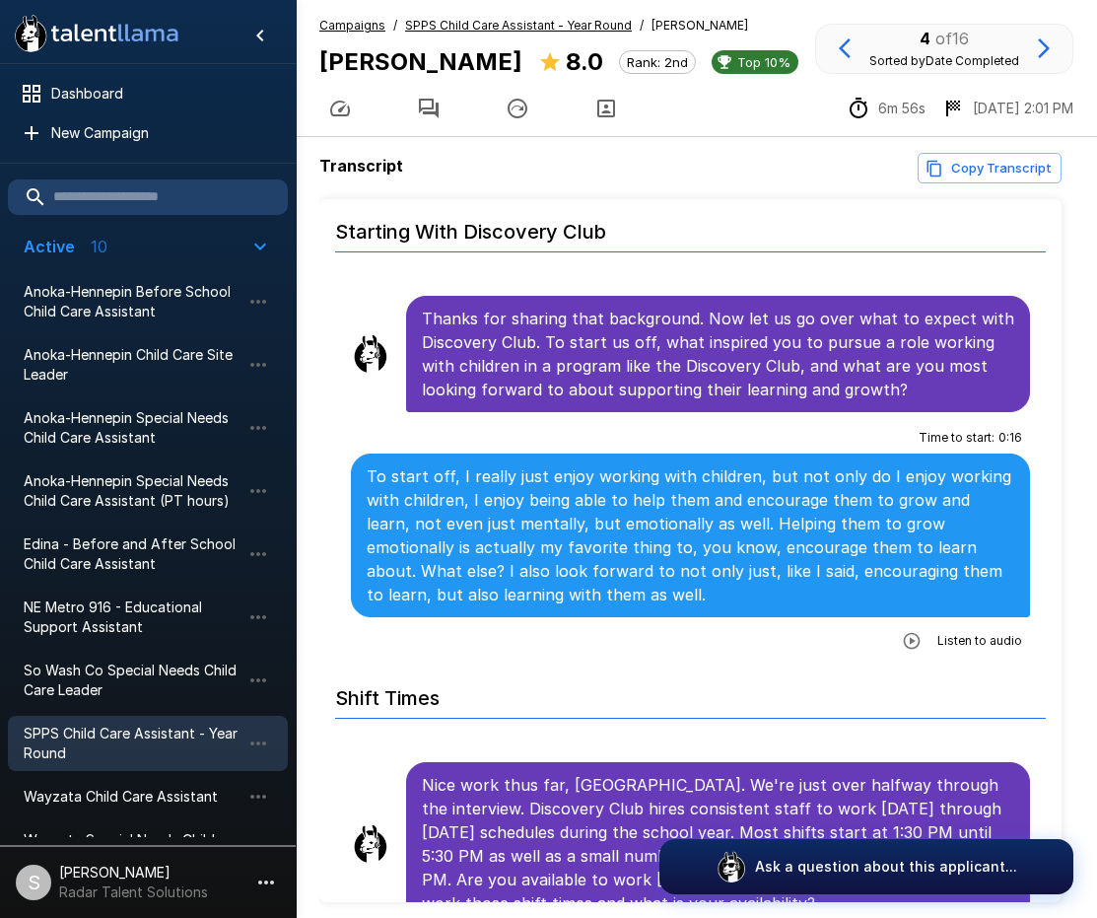
scroll to position [1380, 0]
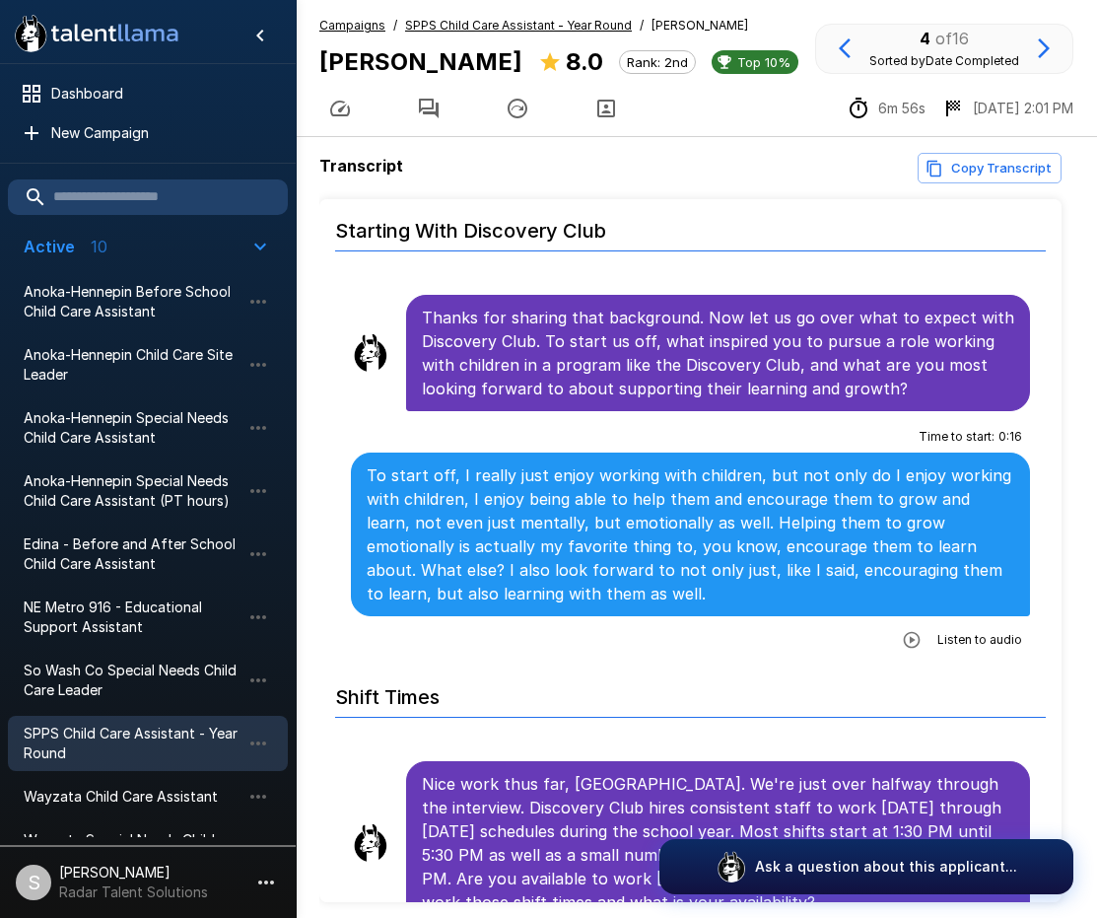
click at [853, 630] on icon "button" at bounding box center [912, 640] width 20 height 20
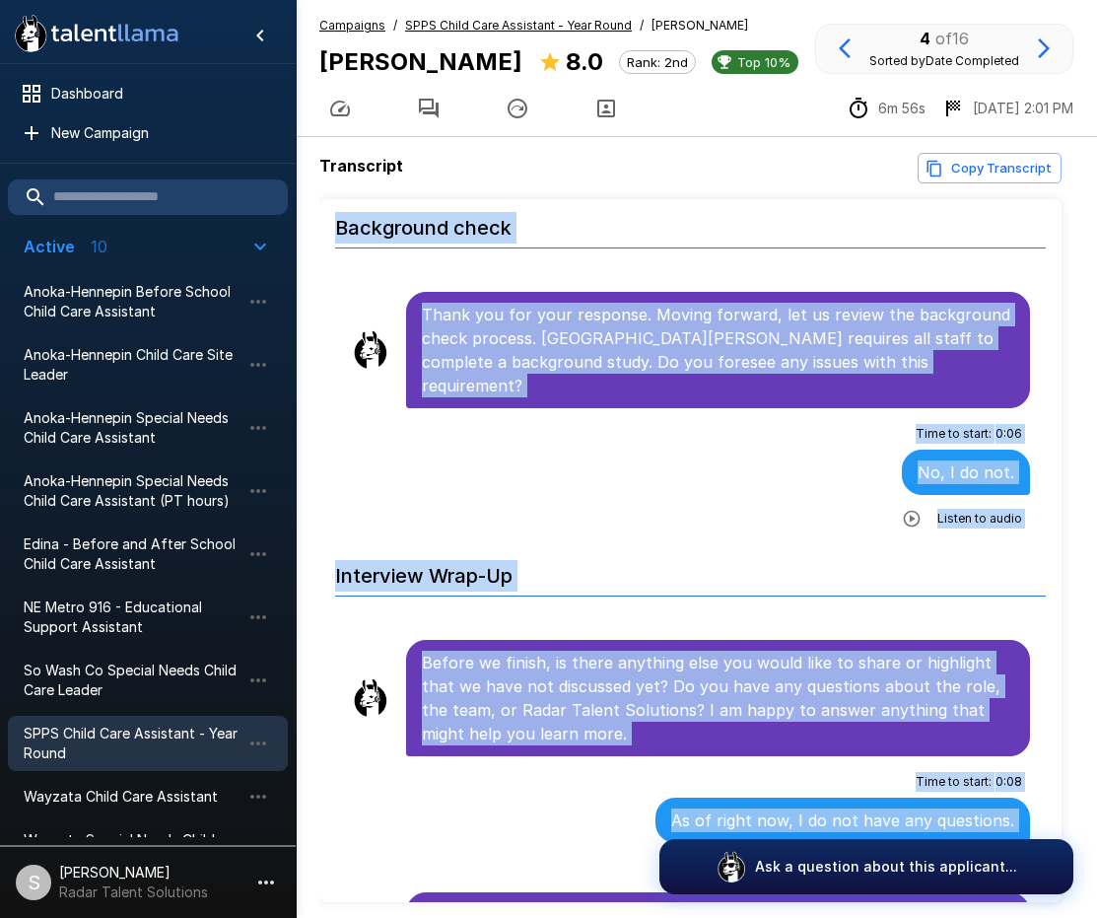
scroll to position [79, 0]
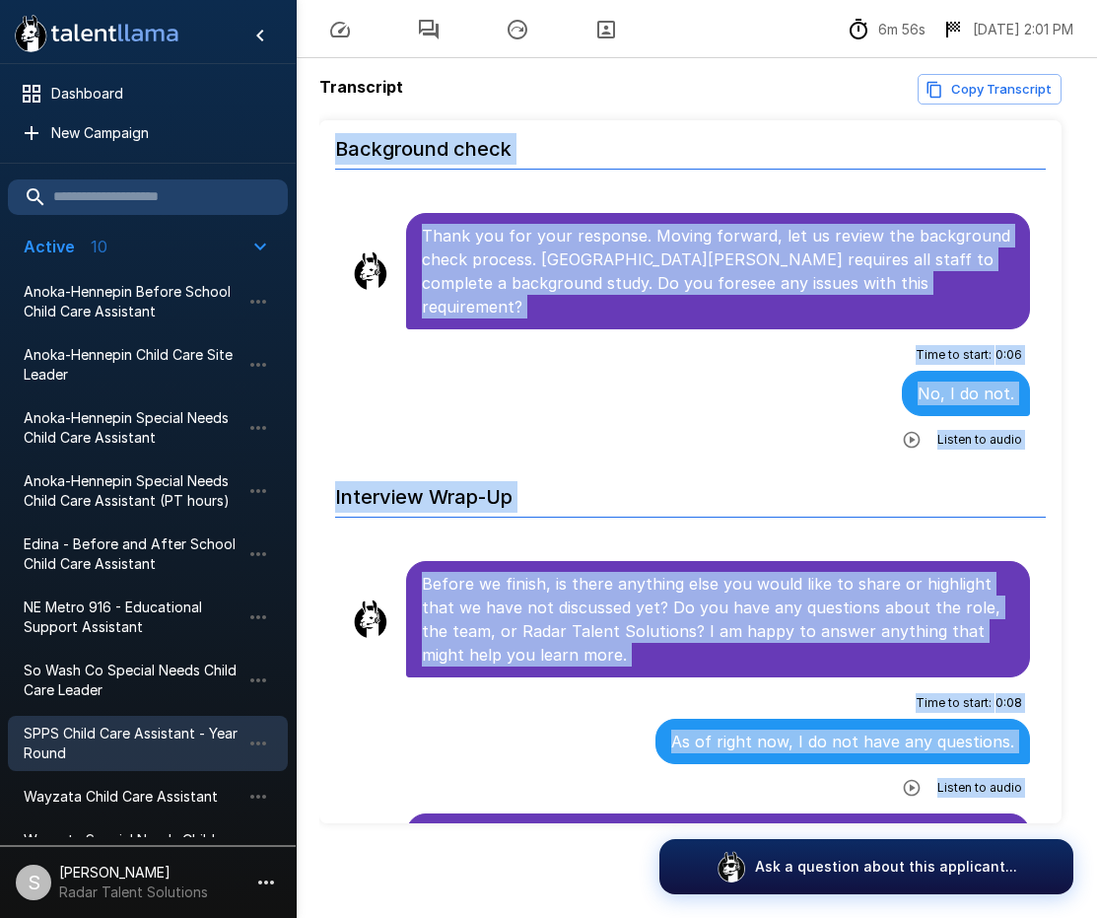
drag, startPoint x: 423, startPoint y: 329, endPoint x: 894, endPoint y: 786, distance: 656.0
click at [753, 465] on h6 "Interview Wrap-Up" at bounding box center [690, 491] width 711 height 52
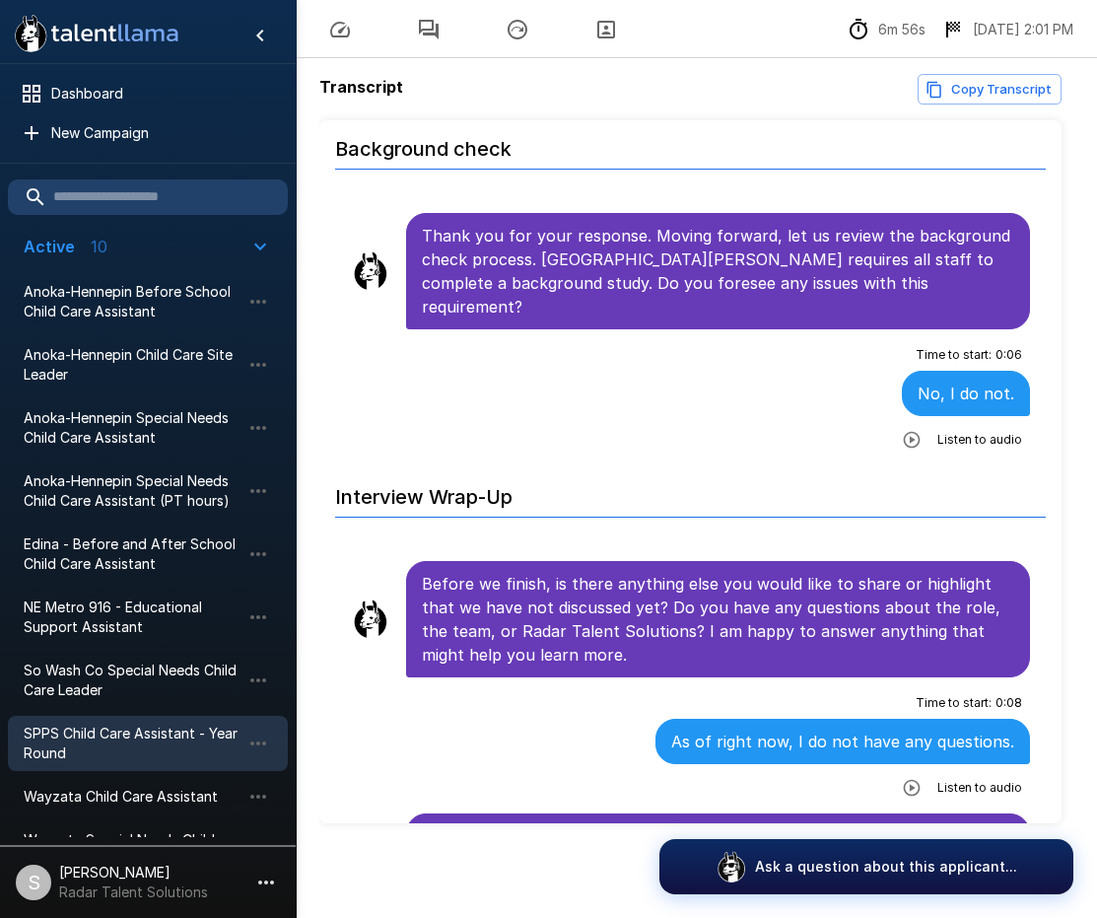
click at [500, 369] on div "Time to start : 0 : 06 No, I do not. Listen to audio" at bounding box center [690, 397] width 679 height 116
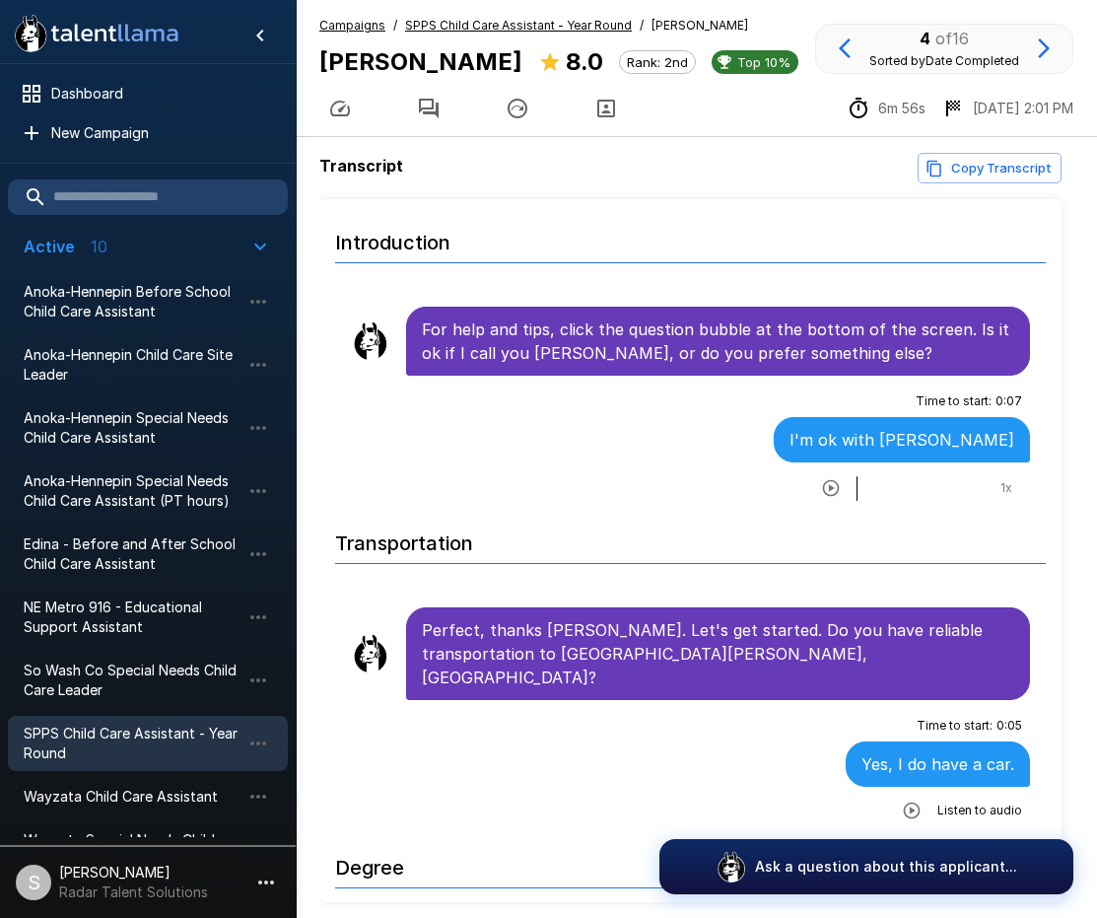
click at [486, 28] on u "SPPS Child Care Assistant - Year Round" at bounding box center [518, 25] width 227 height 15
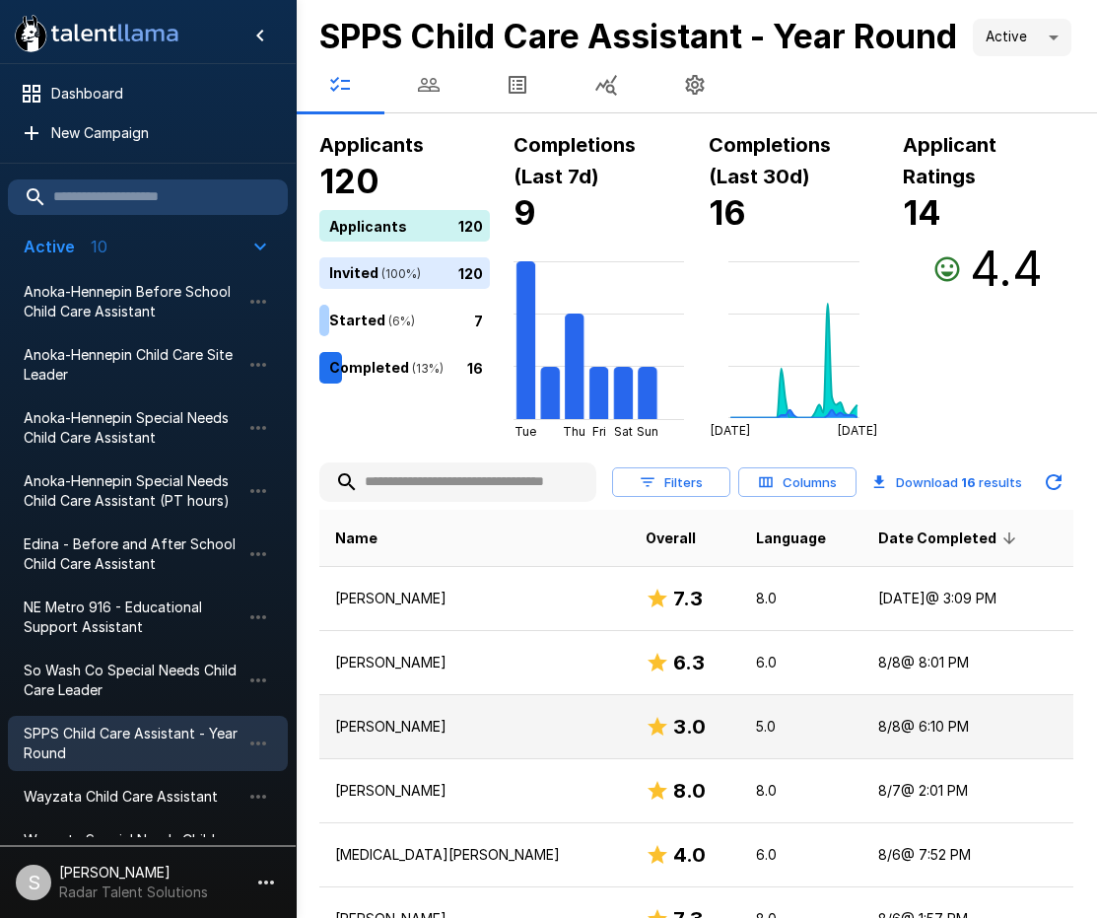
click at [378, 736] on p "[PERSON_NAME]" at bounding box center [474, 727] width 279 height 20
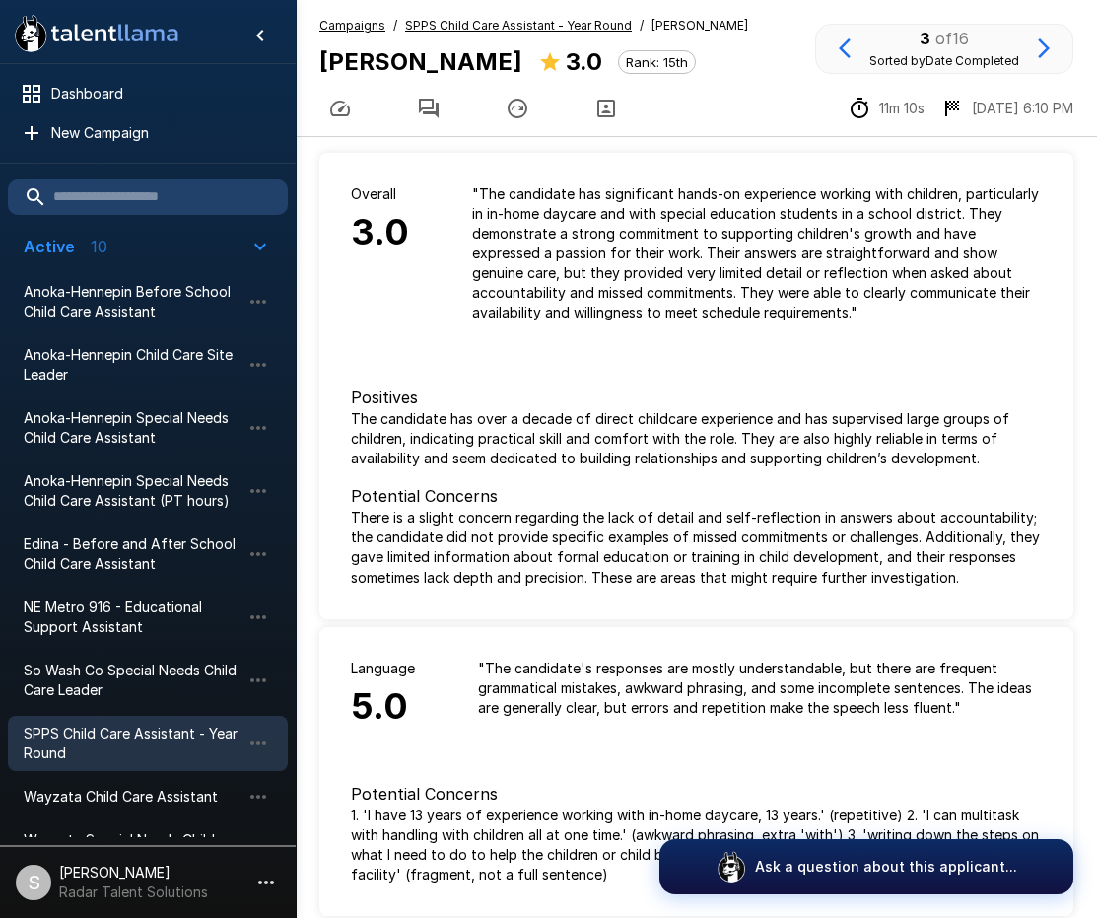
click at [411, 94] on button "button" at bounding box center [428, 108] width 89 height 55
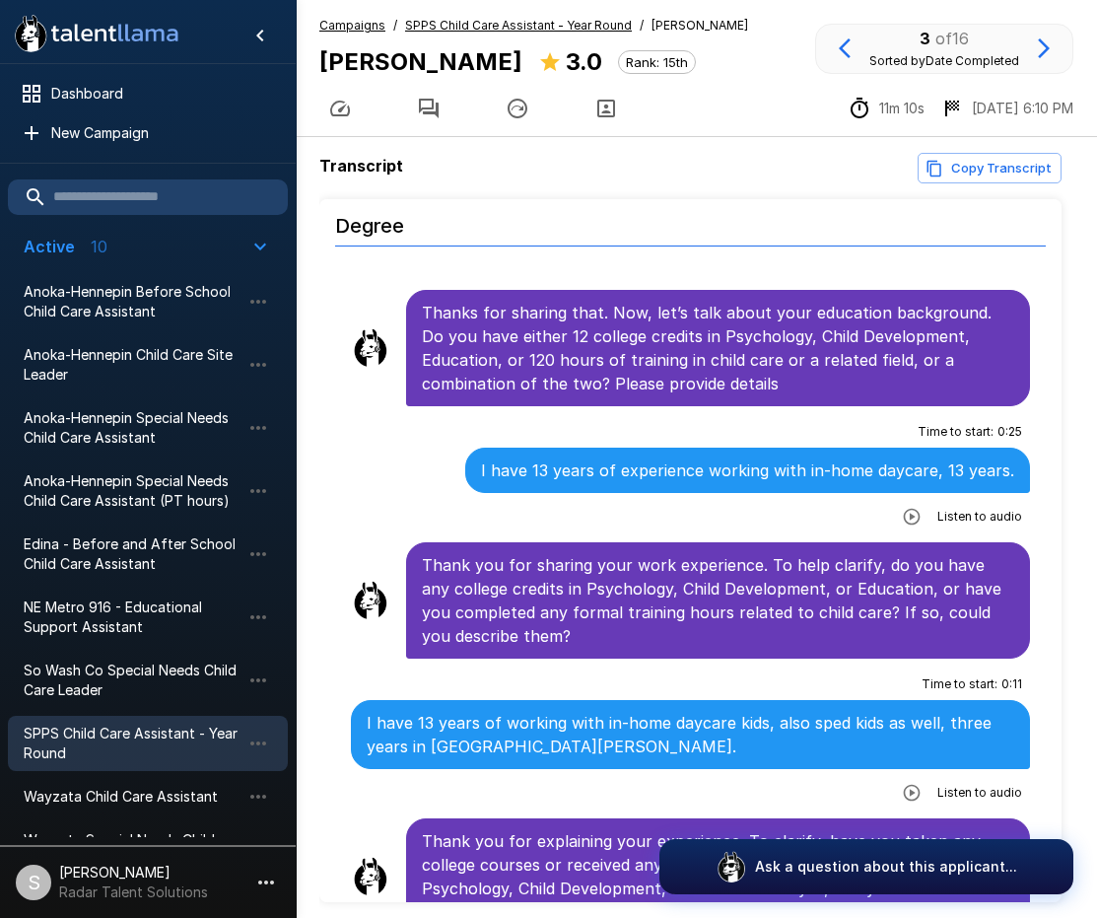
scroll to position [690, 0]
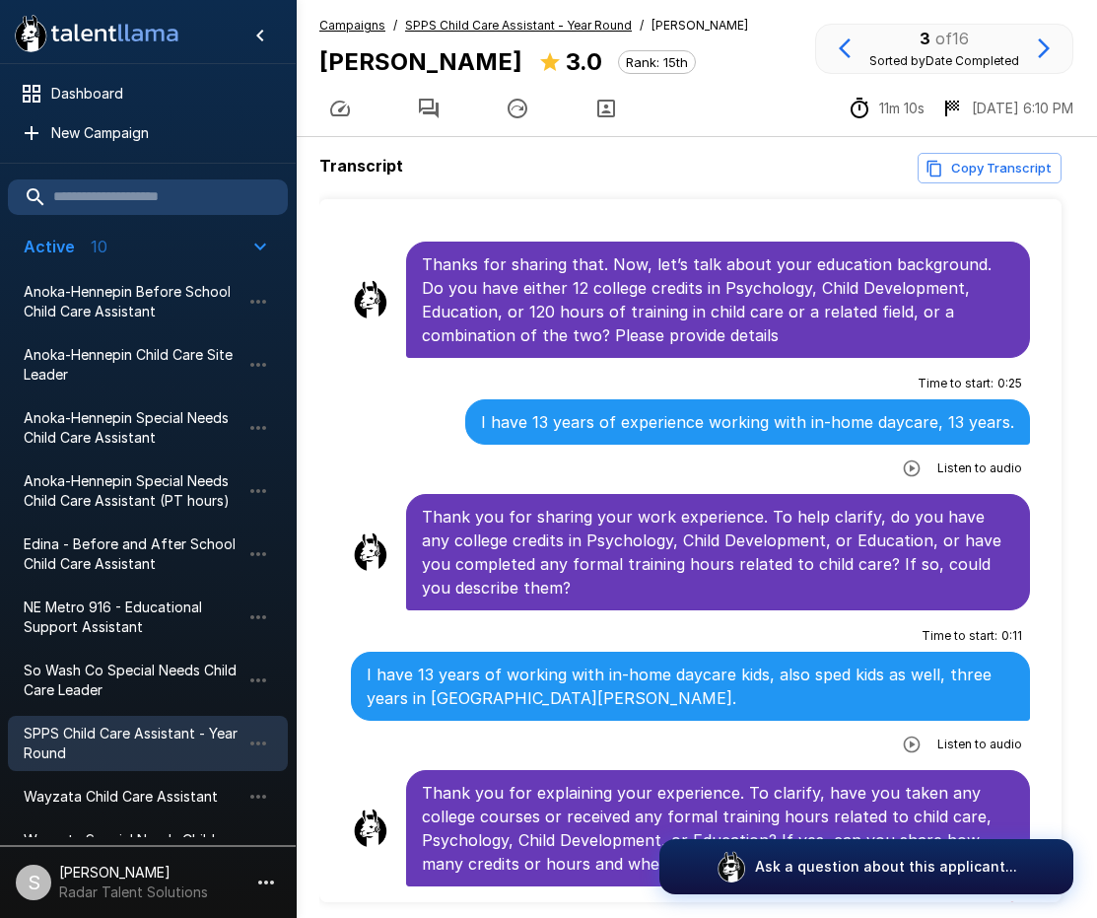
click at [853, 736] on icon "button" at bounding box center [912, 744] width 17 height 17
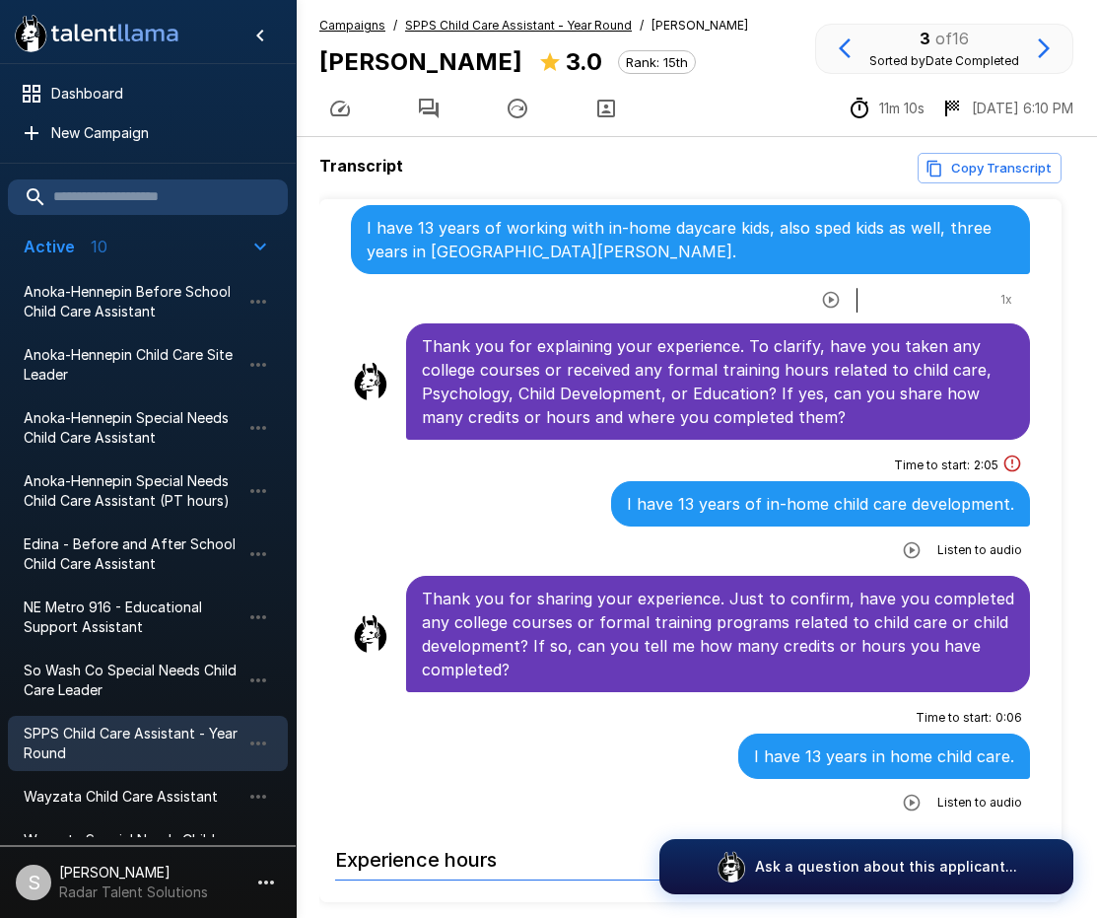
scroll to position [1183, 0]
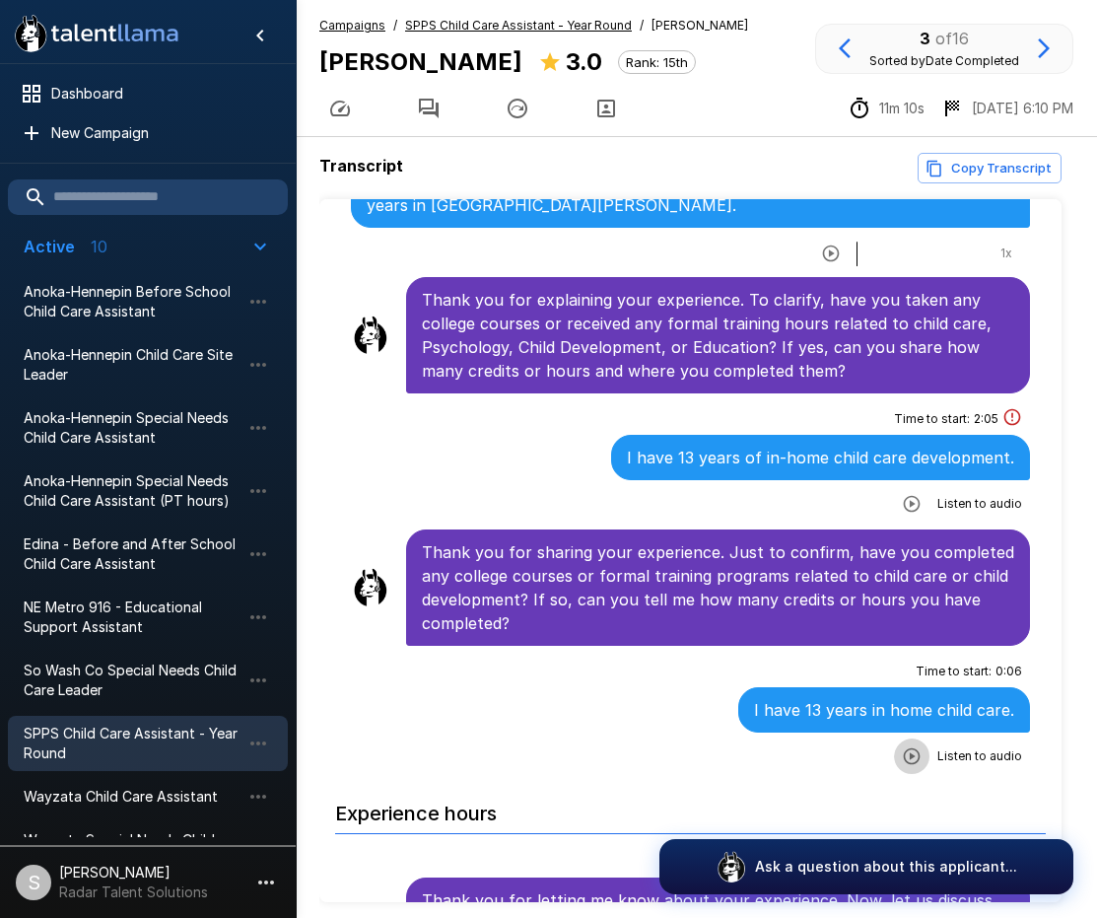
click at [853, 746] on icon "button" at bounding box center [912, 756] width 20 height 20
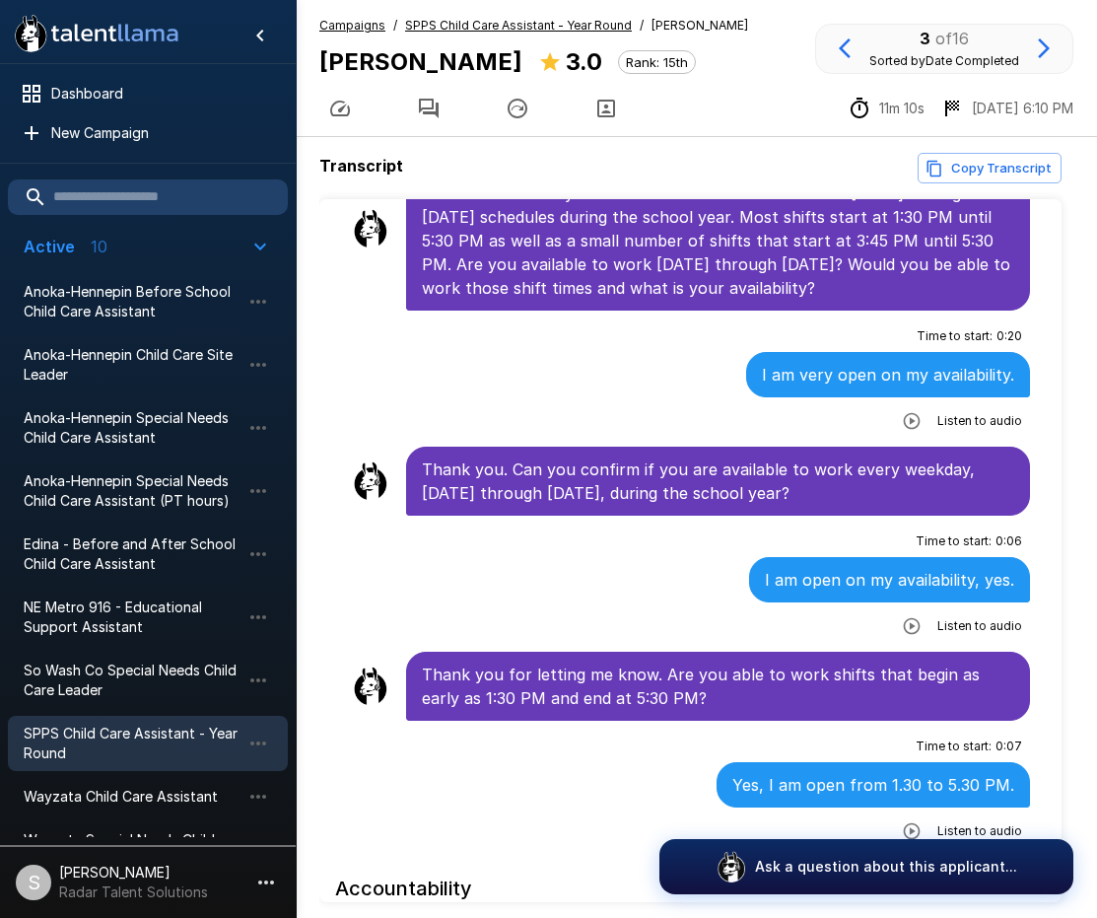
scroll to position [3647, 0]
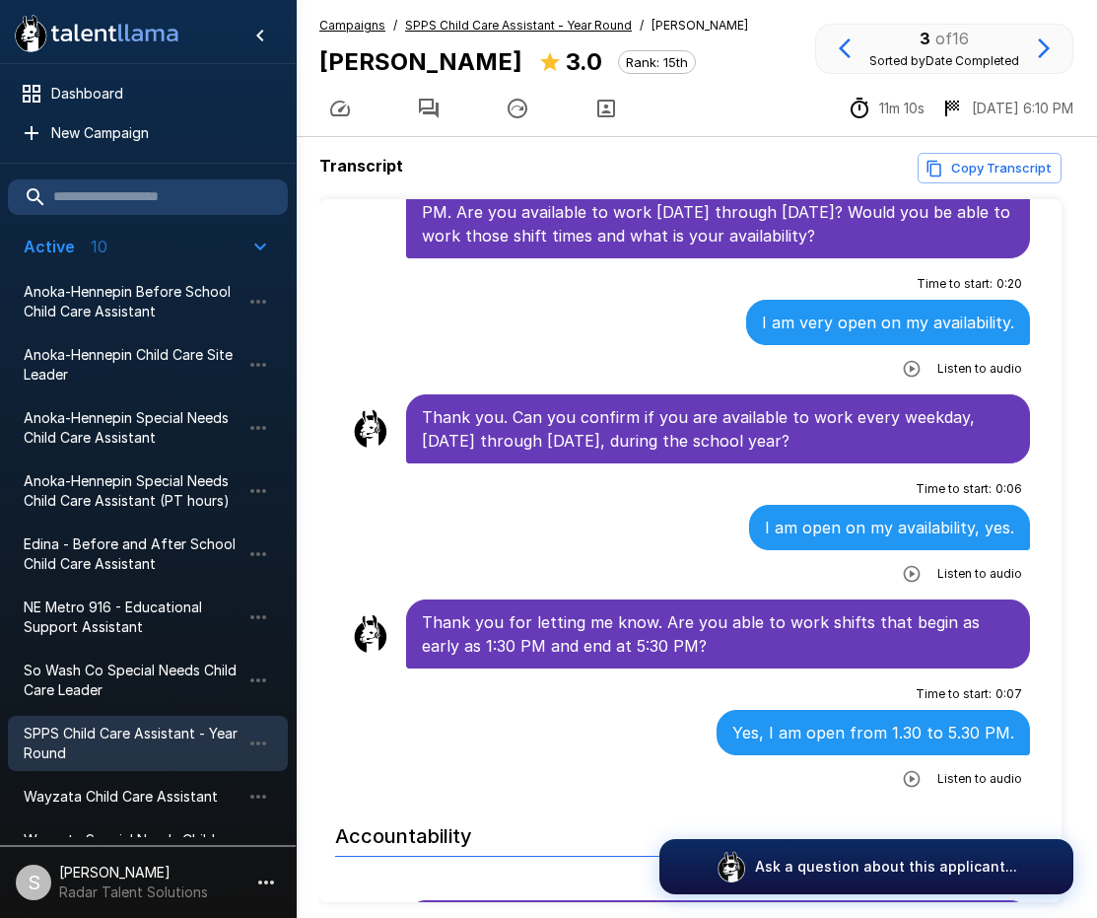
click at [853, 771] on icon "button" at bounding box center [912, 779] width 17 height 17
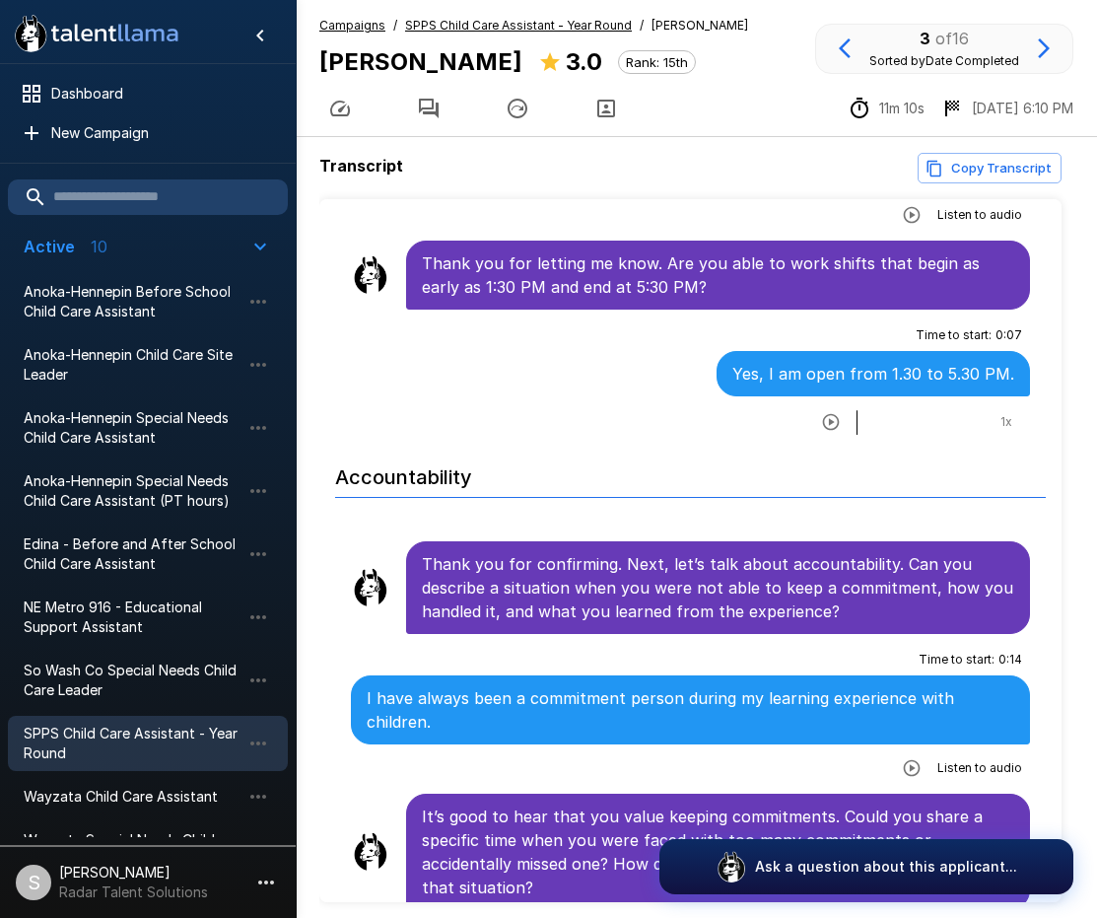
scroll to position [4041, 0]
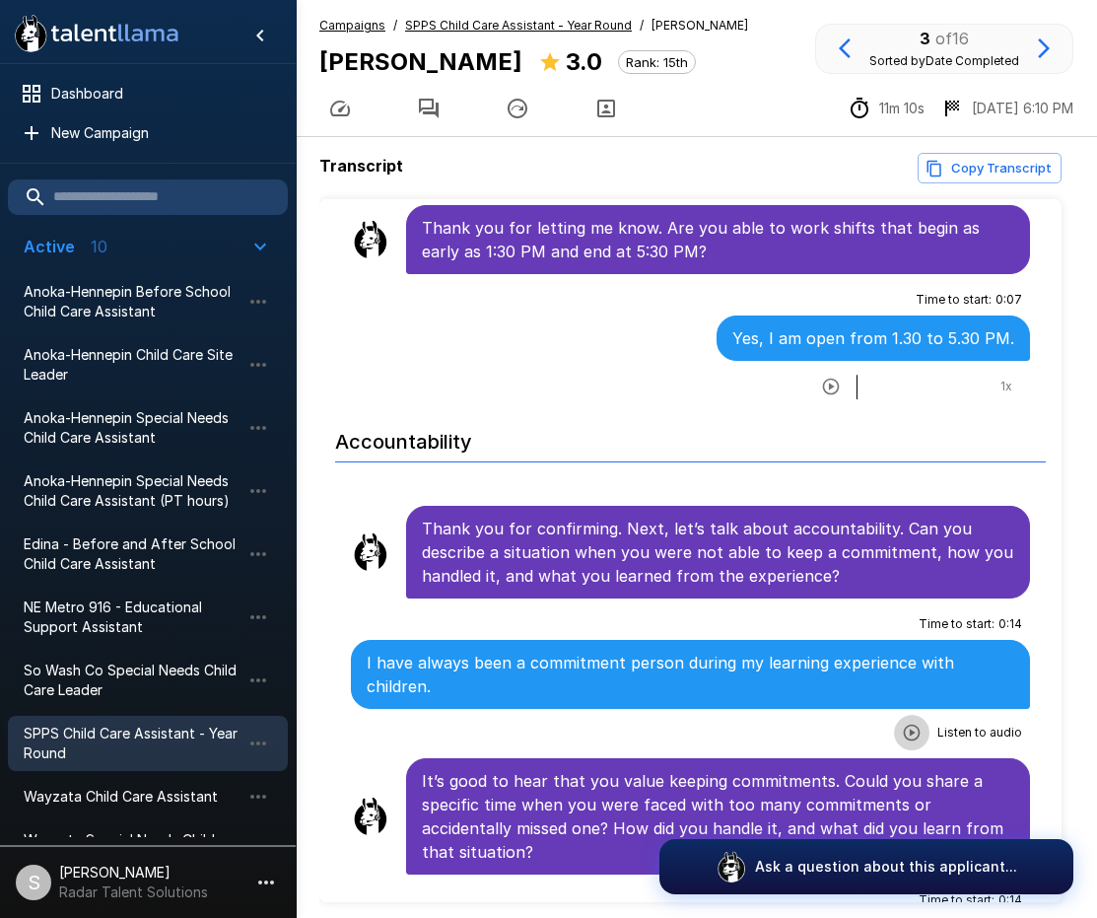
click at [853, 723] on icon "button" at bounding box center [912, 733] width 20 height 20
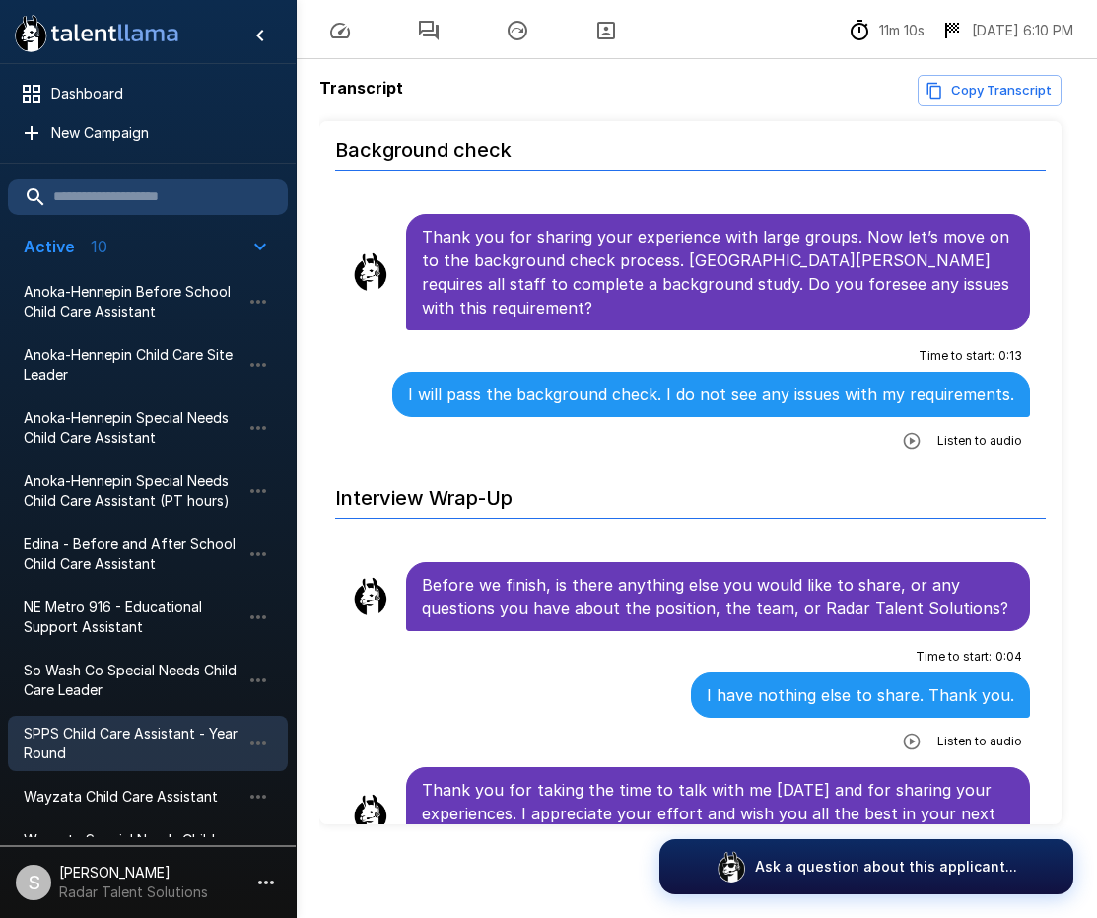
scroll to position [79, 0]
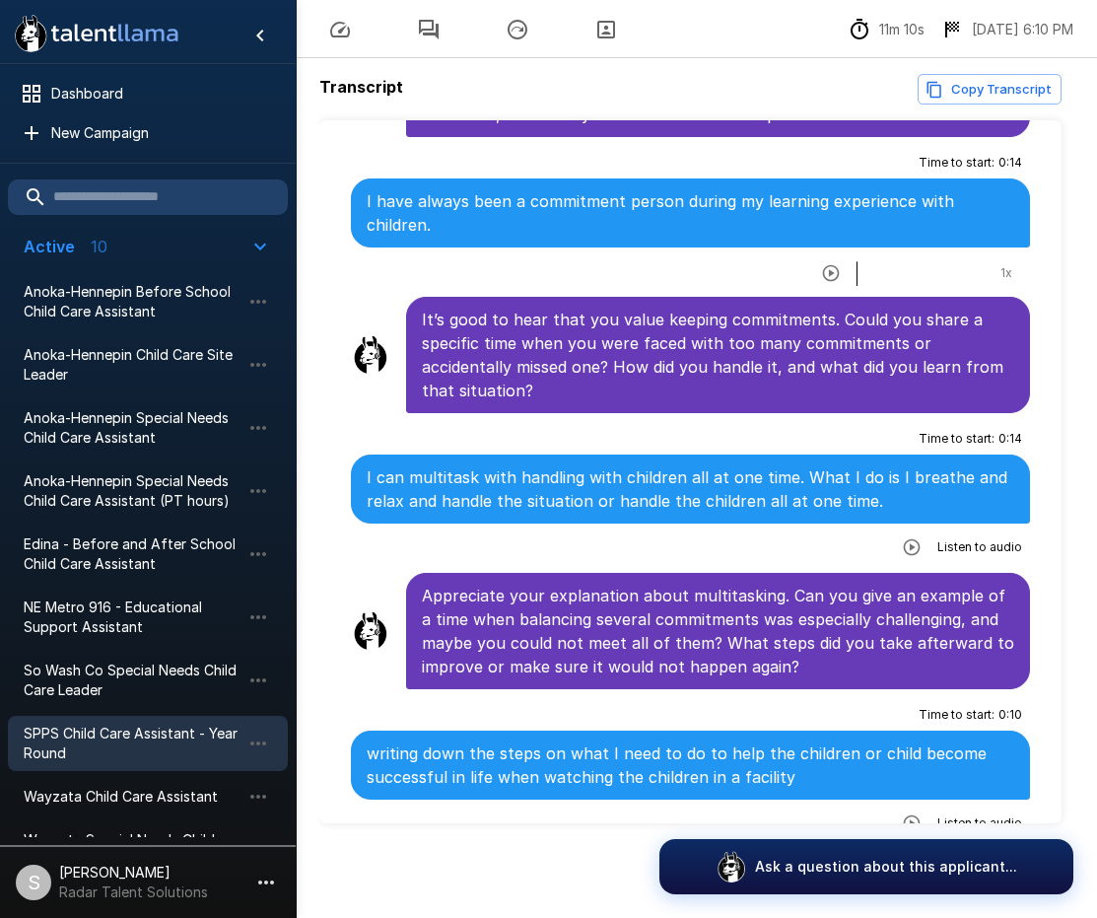
scroll to position [4423, 0]
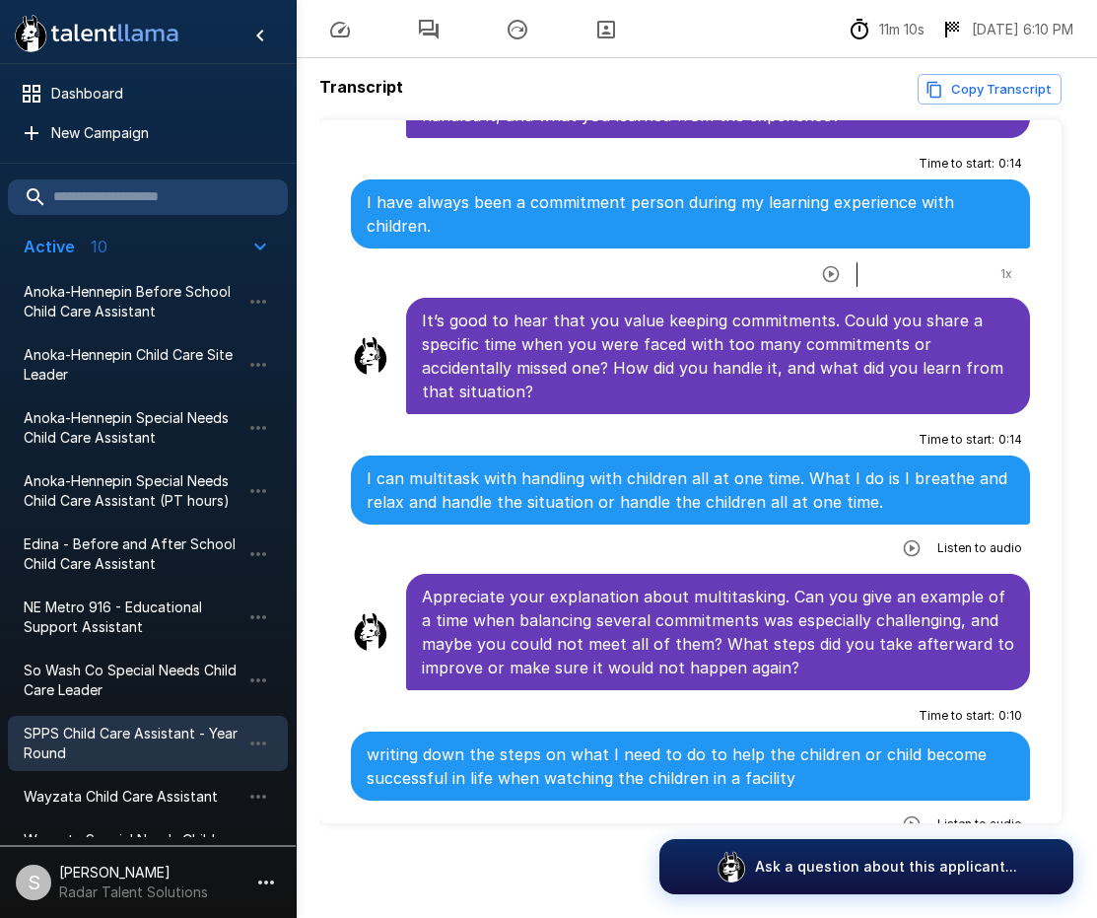
click at [853, 530] on button "button" at bounding box center [911, 547] width 35 height 35
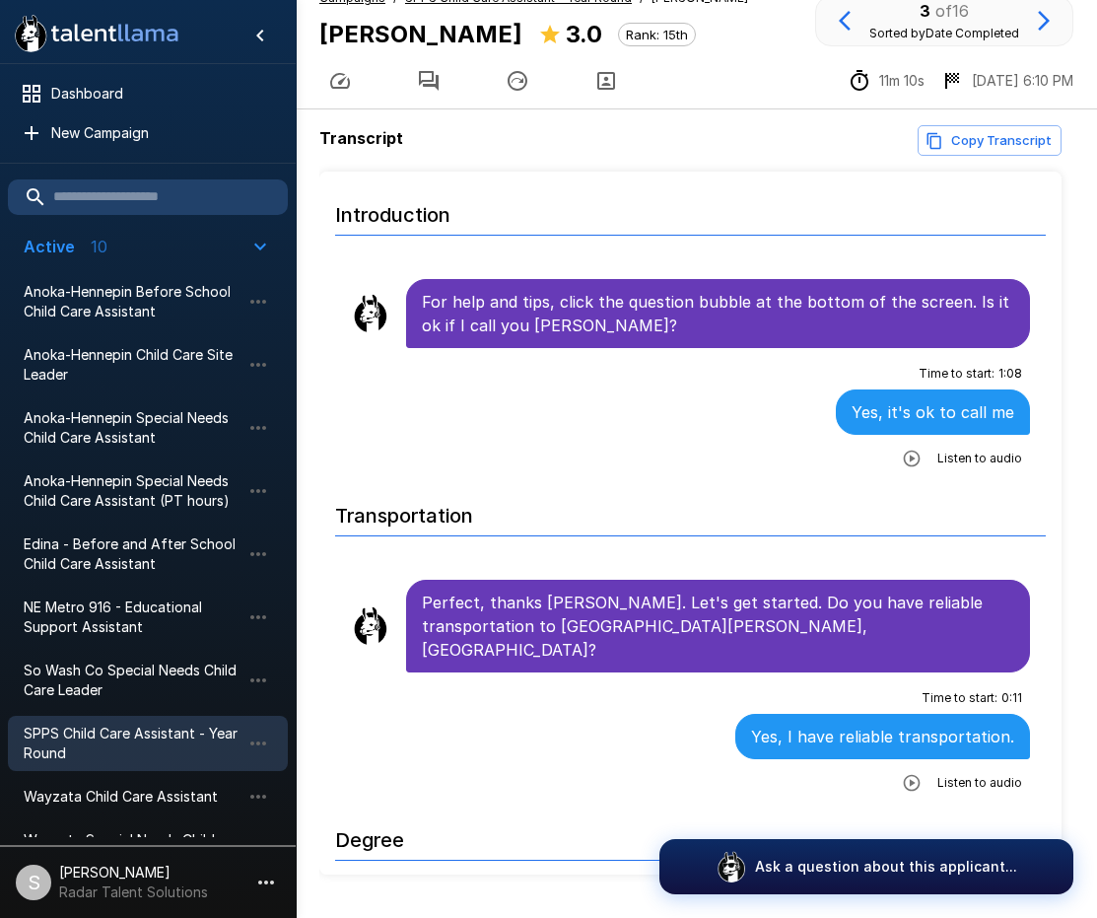
scroll to position [0, 0]
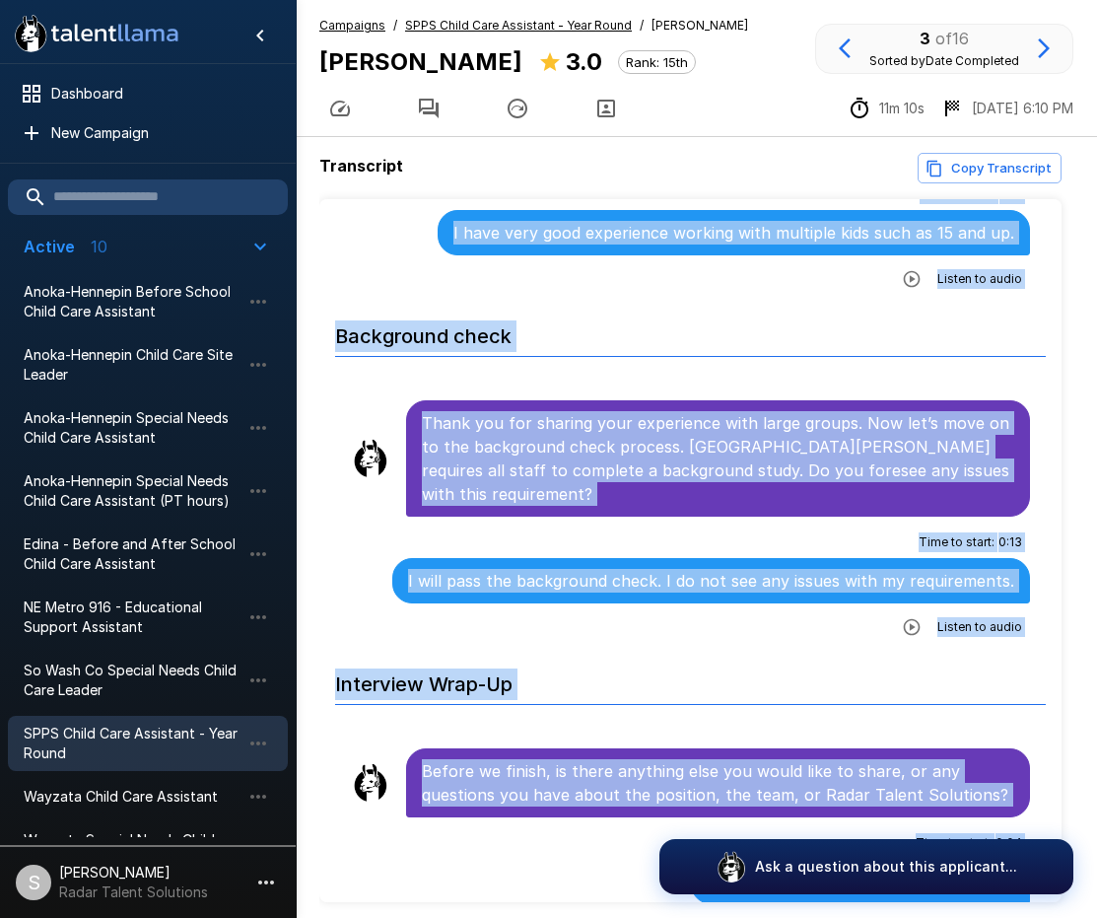
scroll to position [79, 0]
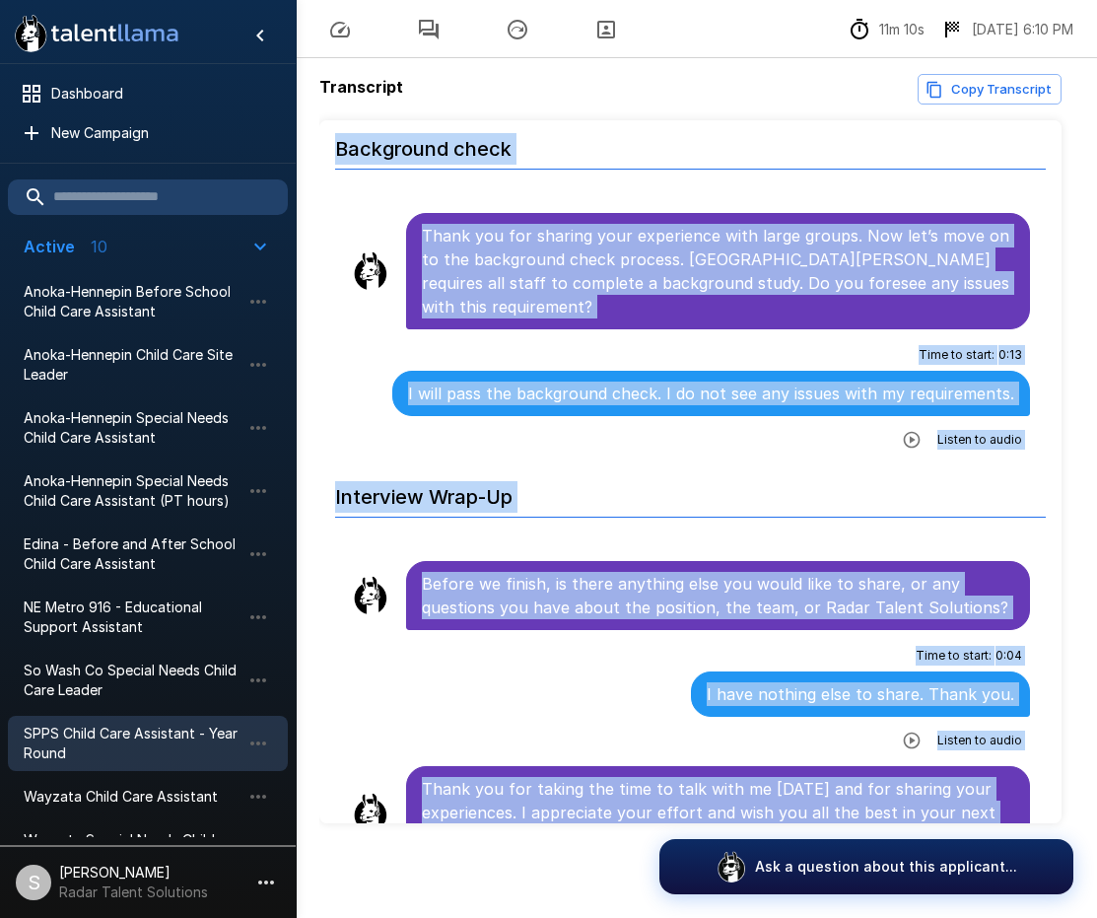
drag, startPoint x: 423, startPoint y: 324, endPoint x: 991, endPoint y: 792, distance: 735.3
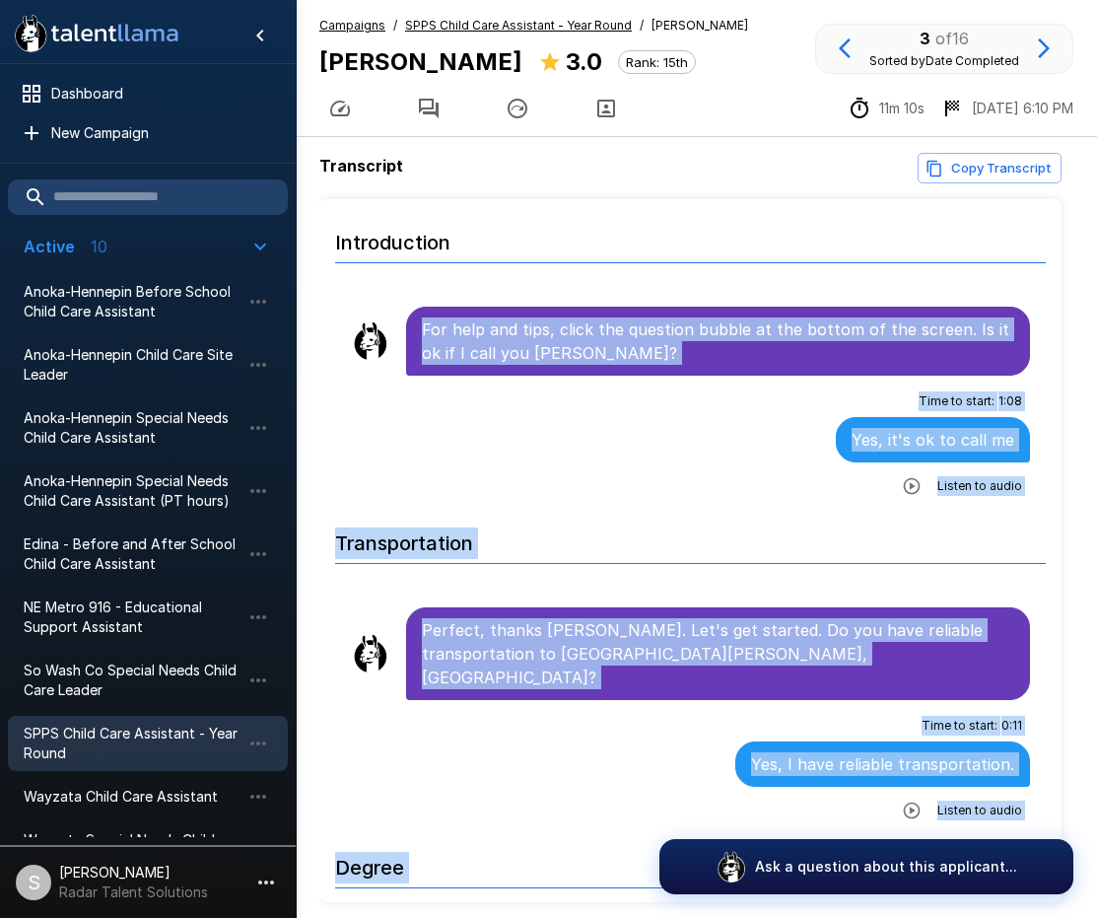
click at [676, 487] on div "Time to start : 1 : 08 Yes, it's ok to call me Listen to audio" at bounding box center [690, 443] width 679 height 116
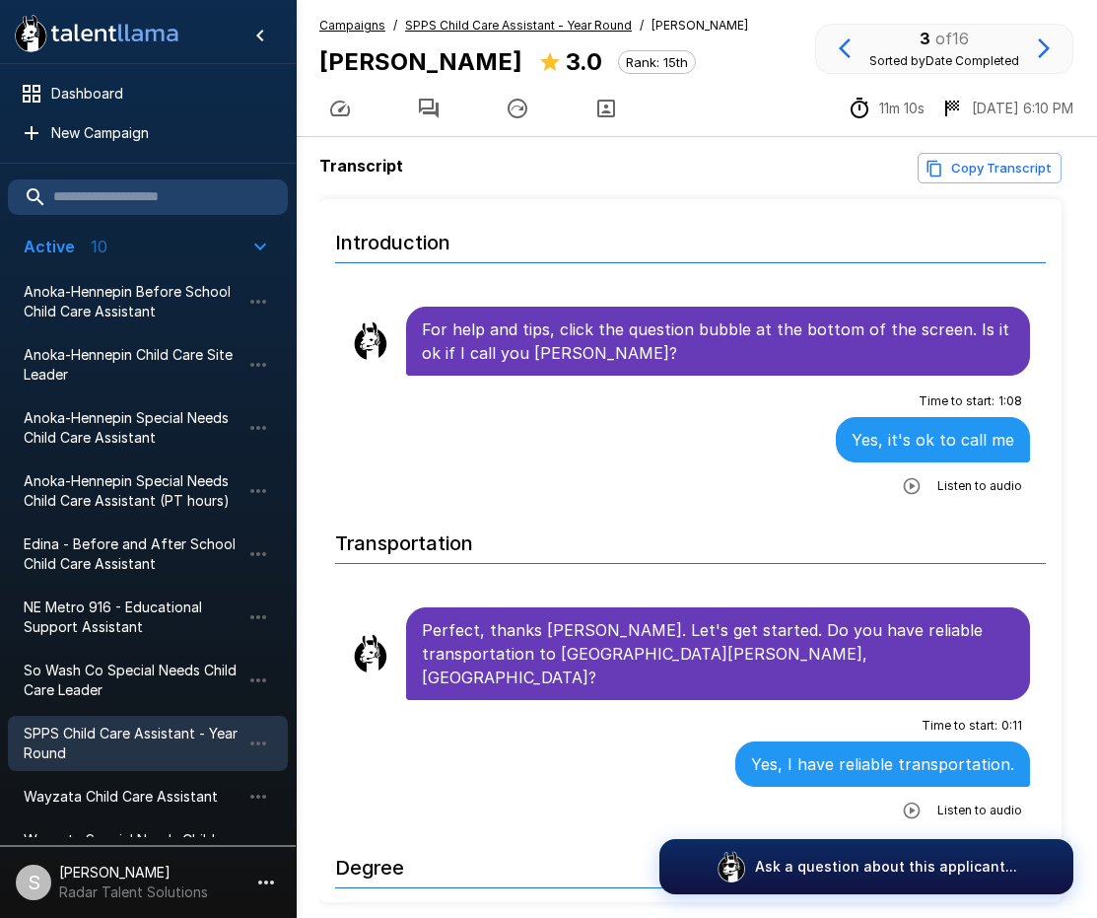
click at [578, 228] on h6 "Introduction" at bounding box center [690, 237] width 711 height 52
click at [448, 25] on u "SPPS Child Care Assistant - Year Round" at bounding box center [518, 25] width 227 height 15
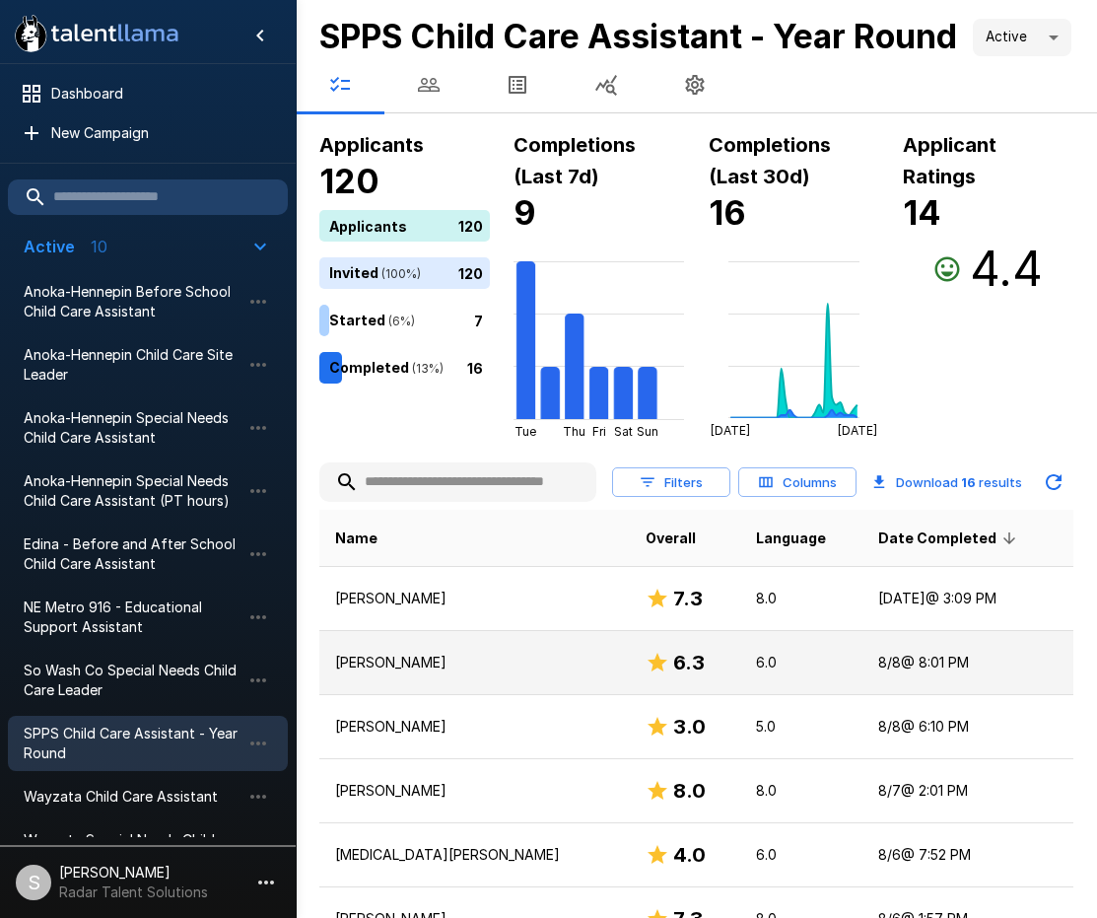
click at [415, 672] on p "[PERSON_NAME]" at bounding box center [474, 663] width 279 height 20
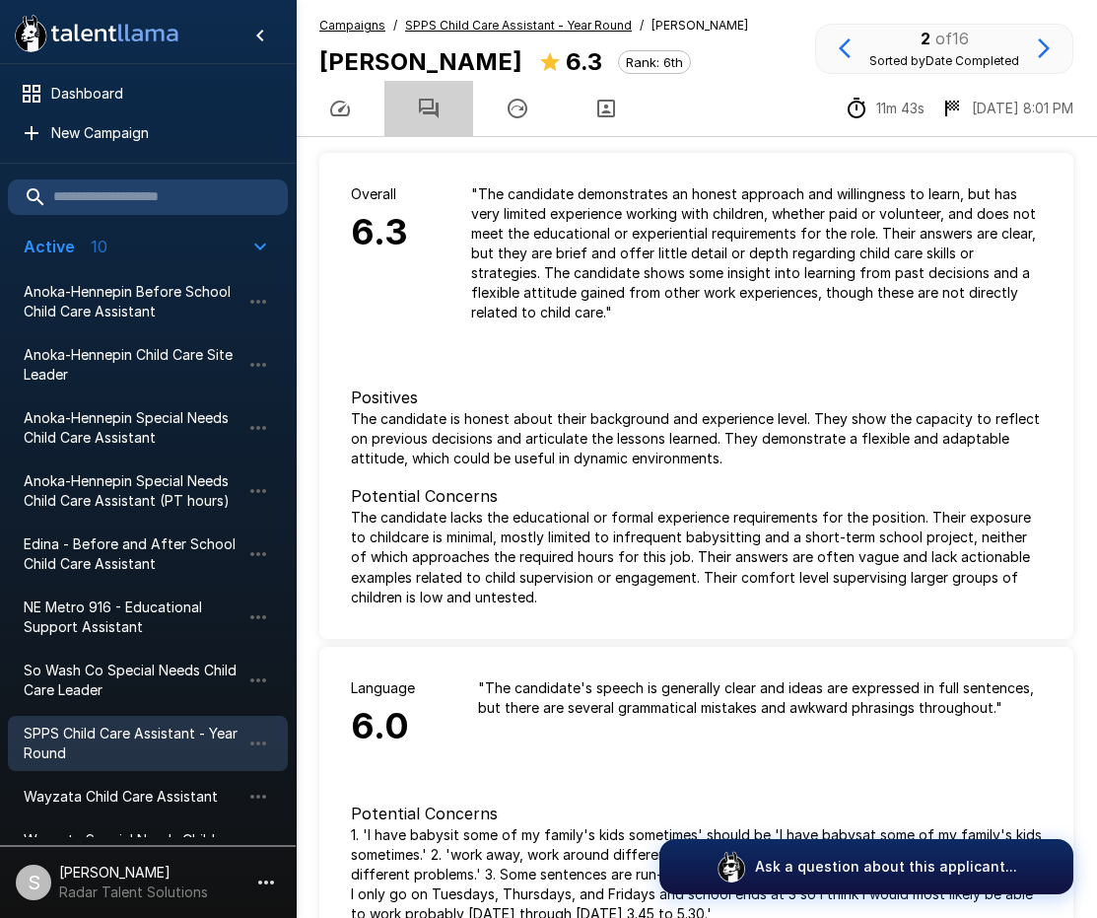
click at [425, 107] on icon "button" at bounding box center [429, 109] width 24 height 24
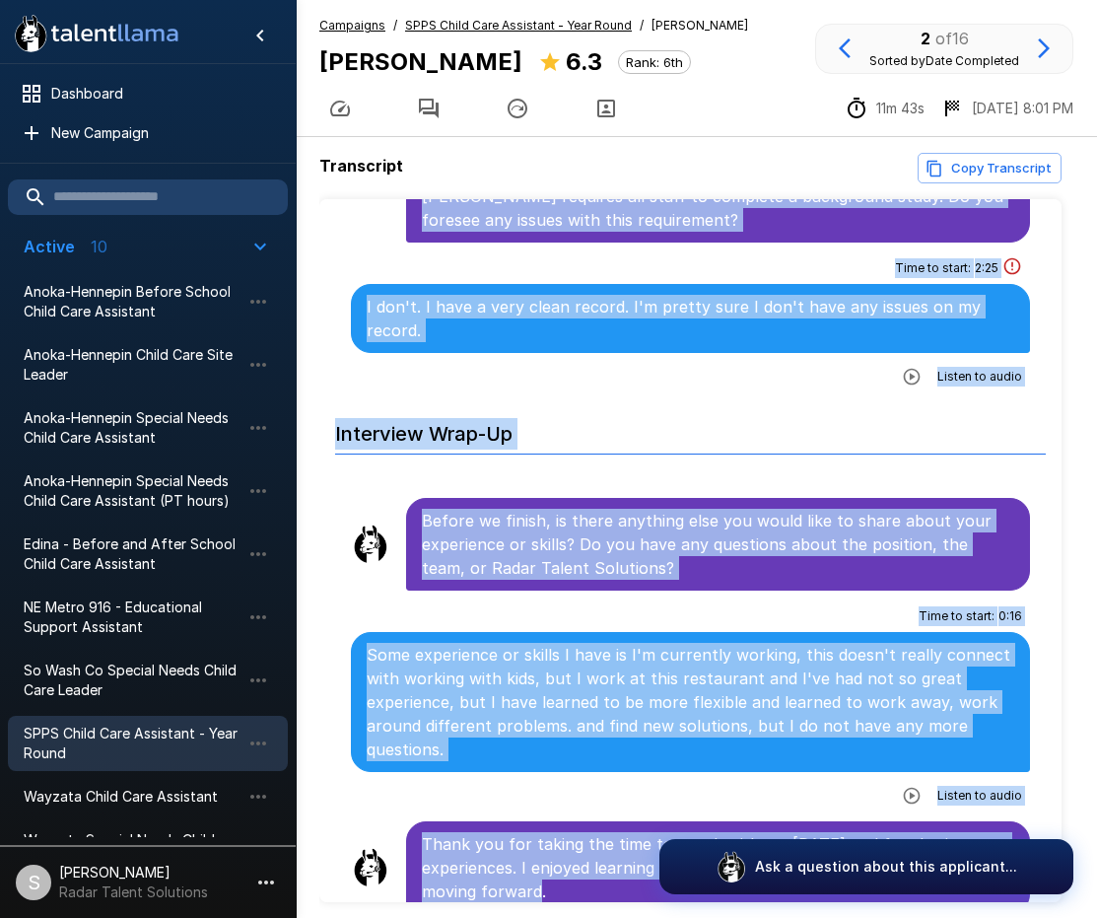
scroll to position [79, 0]
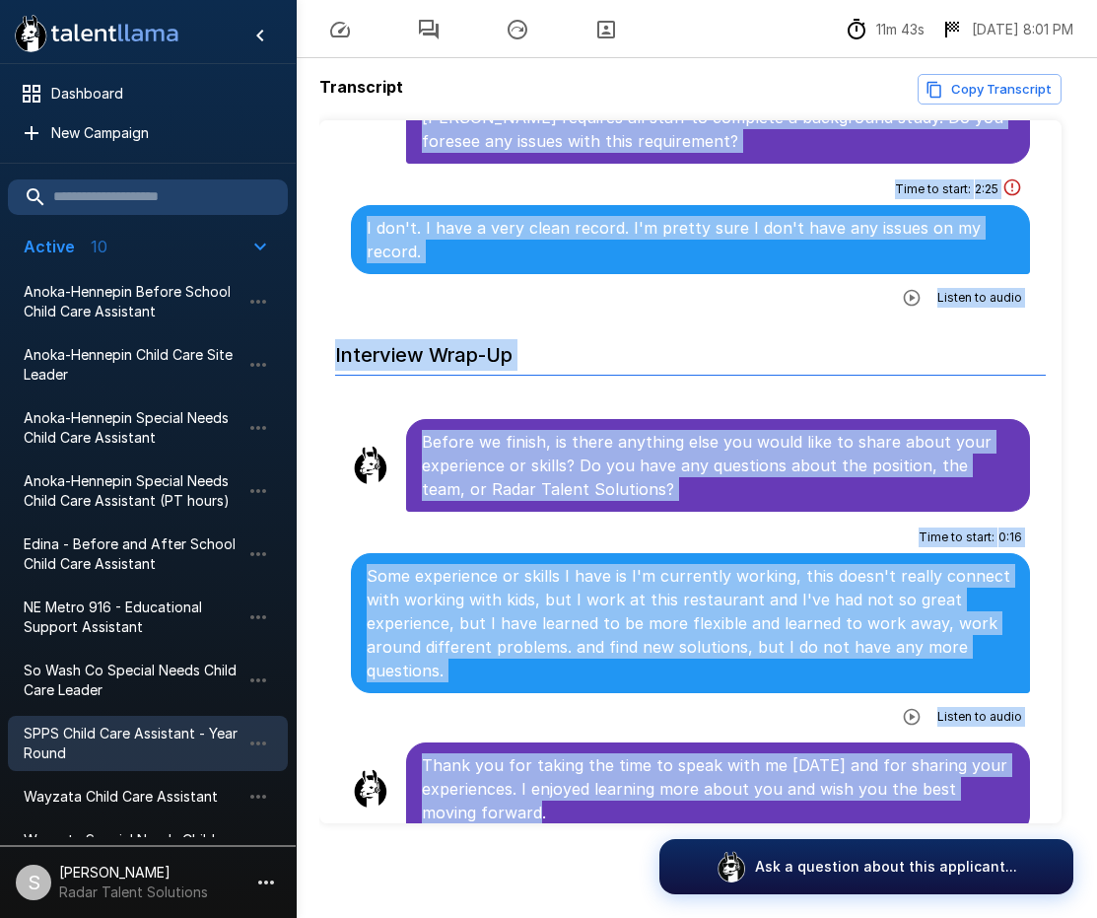
drag, startPoint x: 423, startPoint y: 326, endPoint x: 938, endPoint y: 793, distance: 695.7
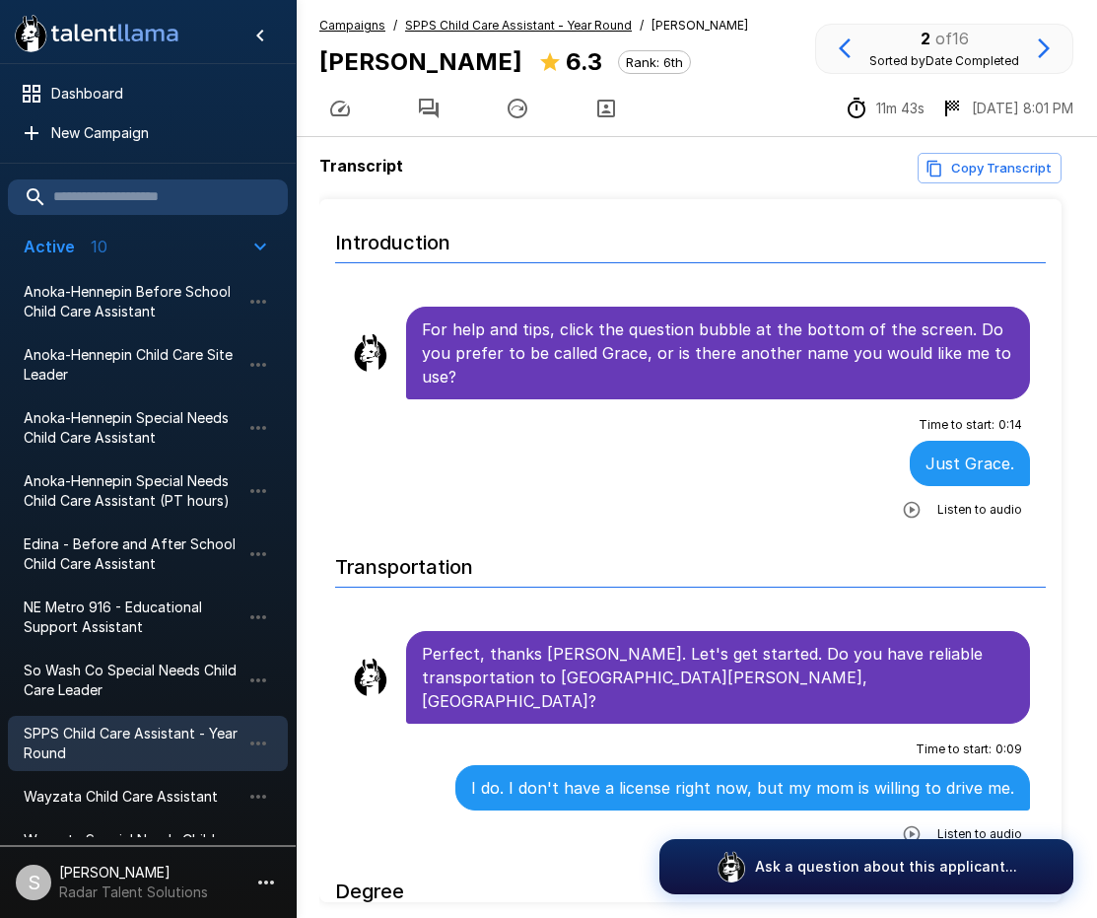
click at [469, 23] on u "SPPS Child Care Assistant - Year Round" at bounding box center [518, 25] width 227 height 15
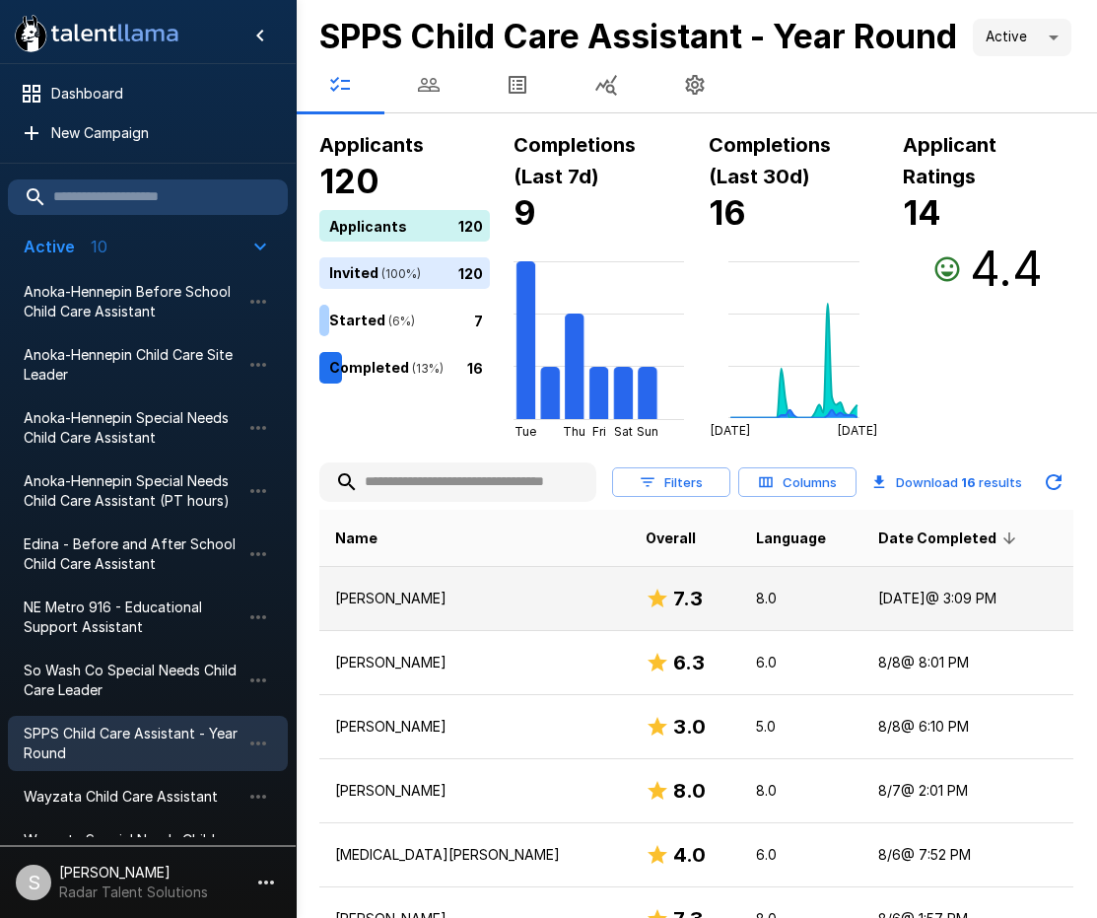
click at [372, 608] on p "[PERSON_NAME]" at bounding box center [474, 598] width 279 height 20
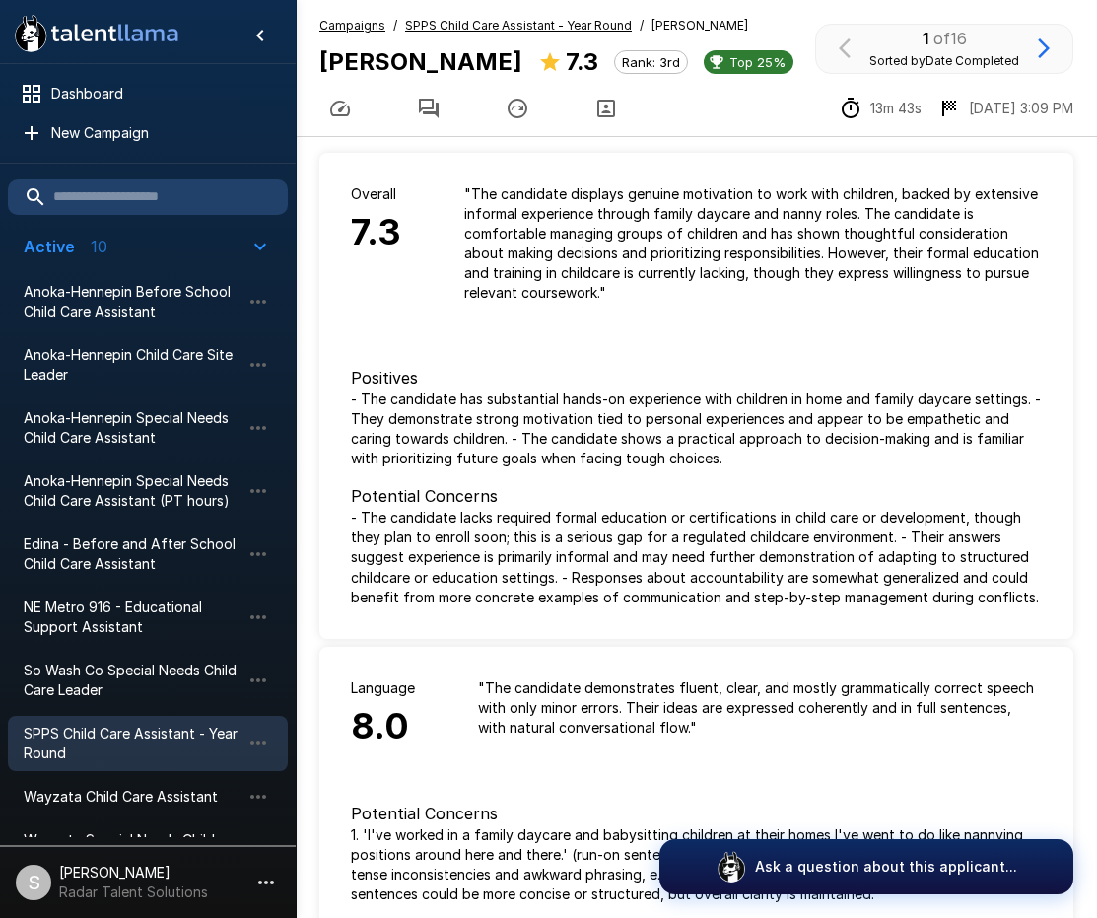
click at [423, 105] on icon "button" at bounding box center [429, 109] width 24 height 24
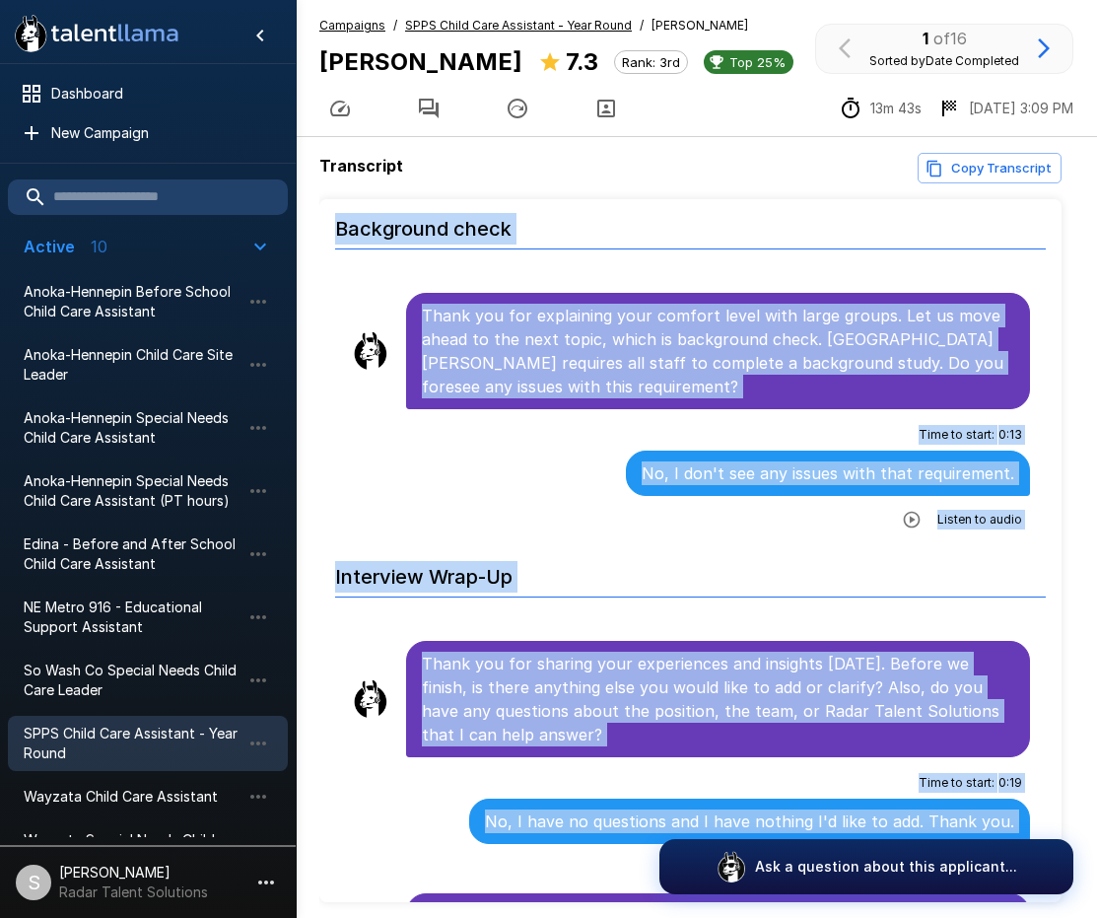
scroll to position [79, 0]
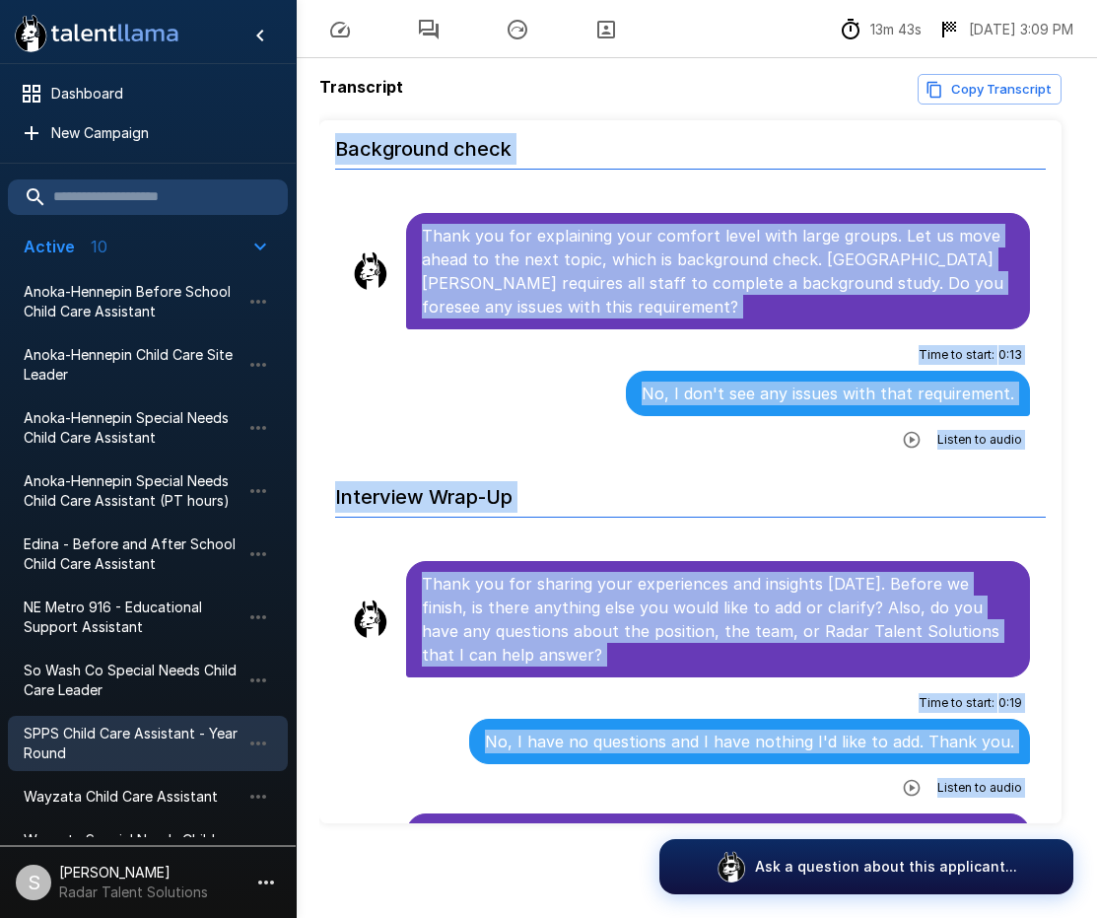
drag, startPoint x: 422, startPoint y: 326, endPoint x: 998, endPoint y: 794, distance: 742.0
